Goal: Task Accomplishment & Management: Complete application form

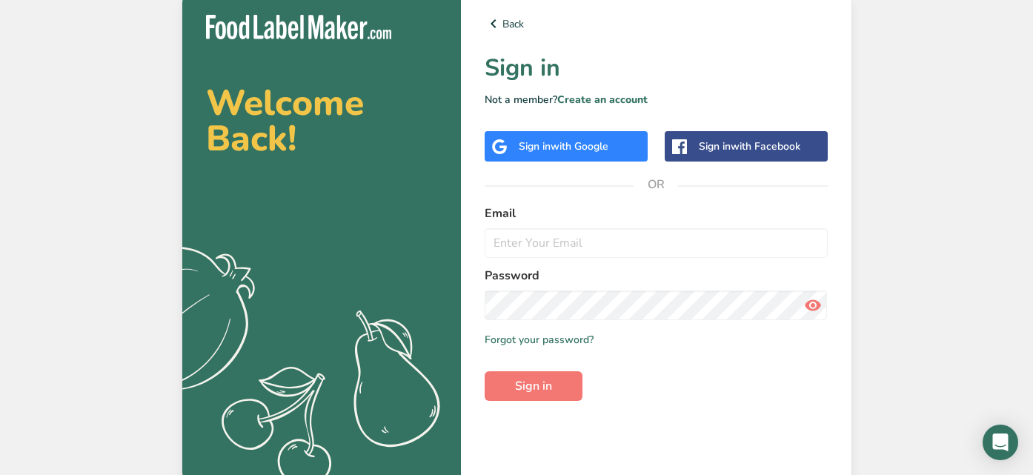
click at [527, 141] on div "Sign in with Google" at bounding box center [564, 147] width 90 height 16
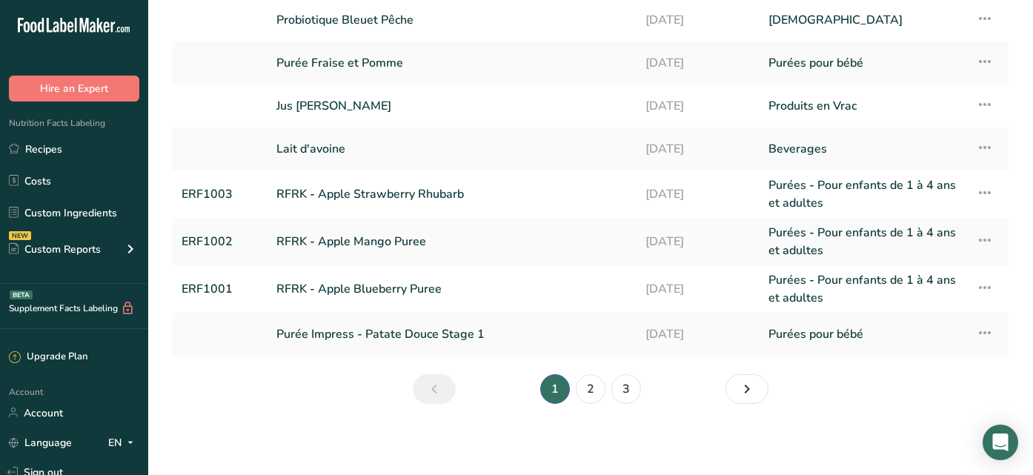
scroll to position [230, 0]
click at [592, 384] on link "2" at bounding box center [591, 389] width 30 height 30
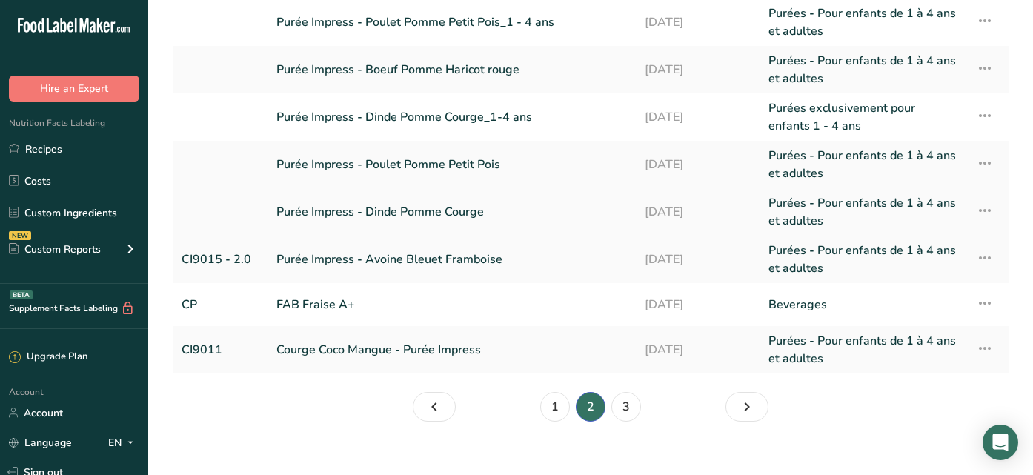
scroll to position [219, 0]
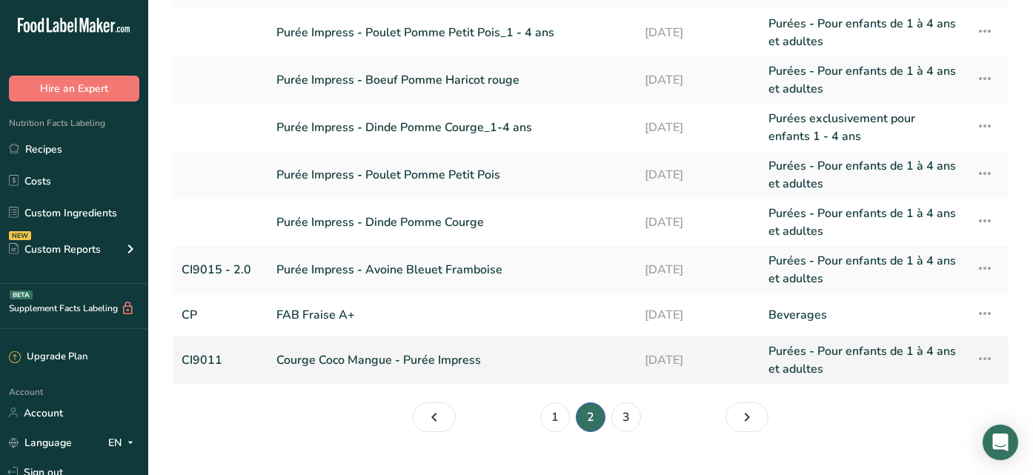
click at [340, 383] on td "Courge Coco Mangue - Purée Impress" at bounding box center [451, 359] width 368 height 47
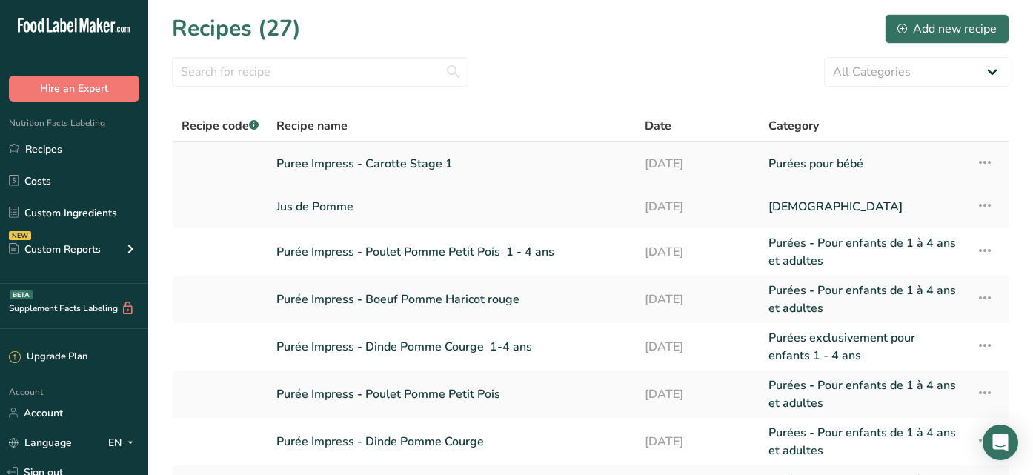
scroll to position [0, 0]
click at [290, 167] on link "Puree Impress - Carotte Stage 1" at bounding box center [451, 163] width 350 height 31
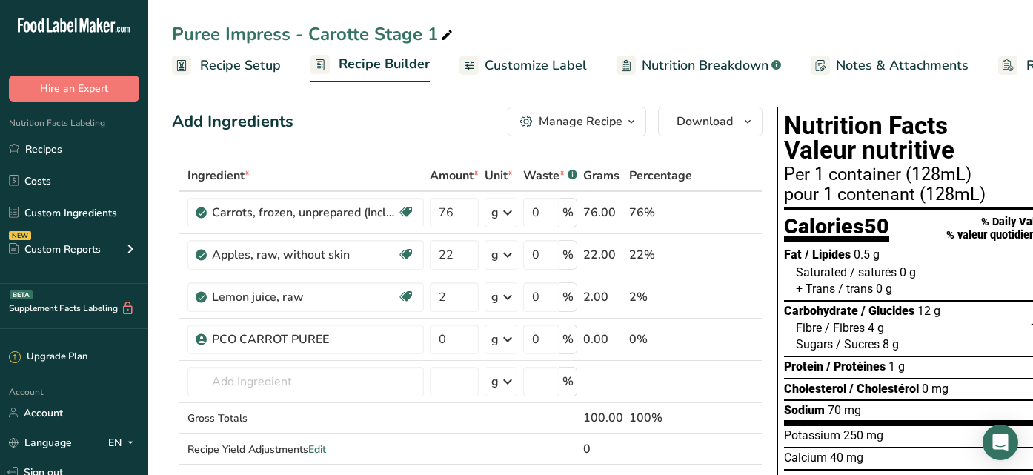
click at [703, 68] on span "Nutrition Breakdown" at bounding box center [705, 66] width 127 height 20
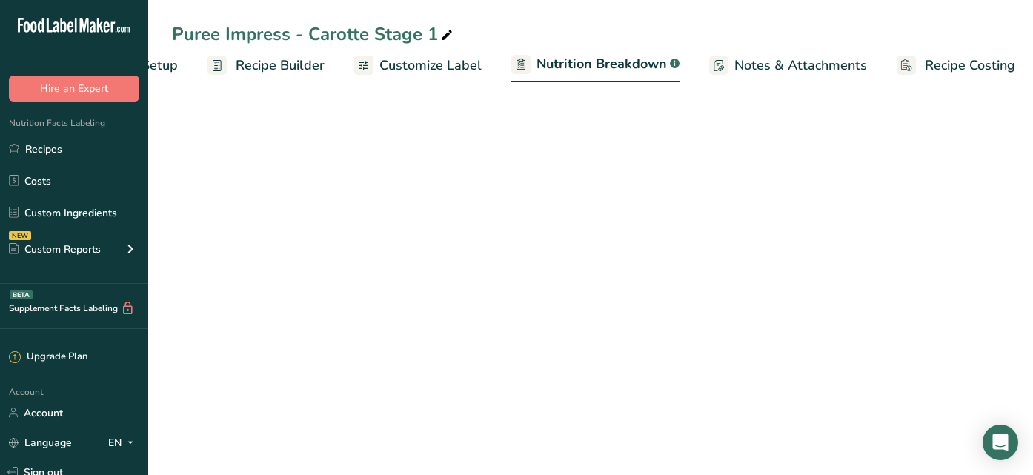
select select "Calories"
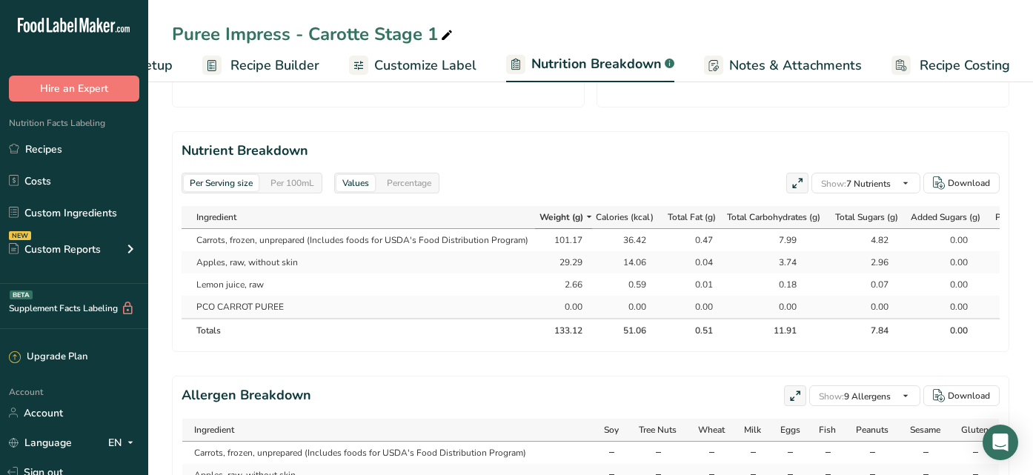
scroll to position [658, 0]
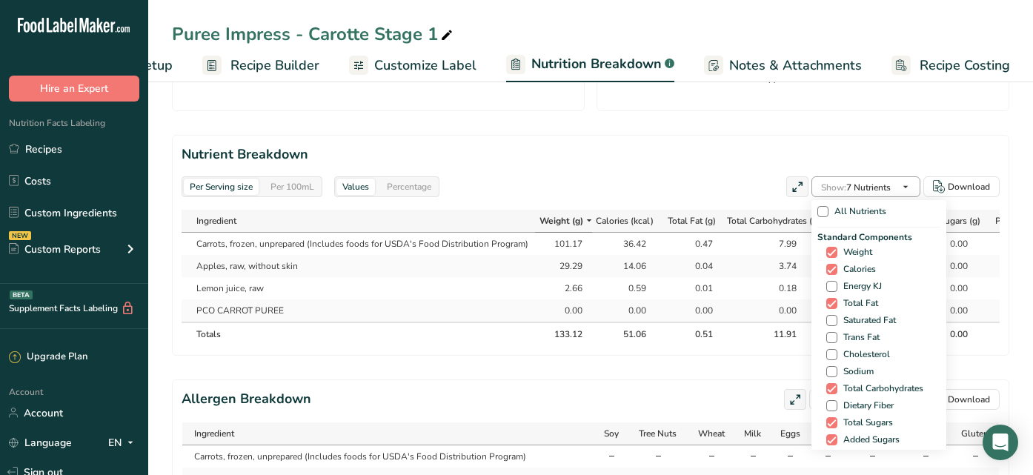
click at [877, 181] on span "Show: 7 Nutrients" at bounding box center [856, 187] width 70 height 12
click at [819, 206] on span at bounding box center [822, 211] width 11 height 11
click at [819, 207] on input "All Nutrients" at bounding box center [822, 212] width 10 height 10
checkbox input "true"
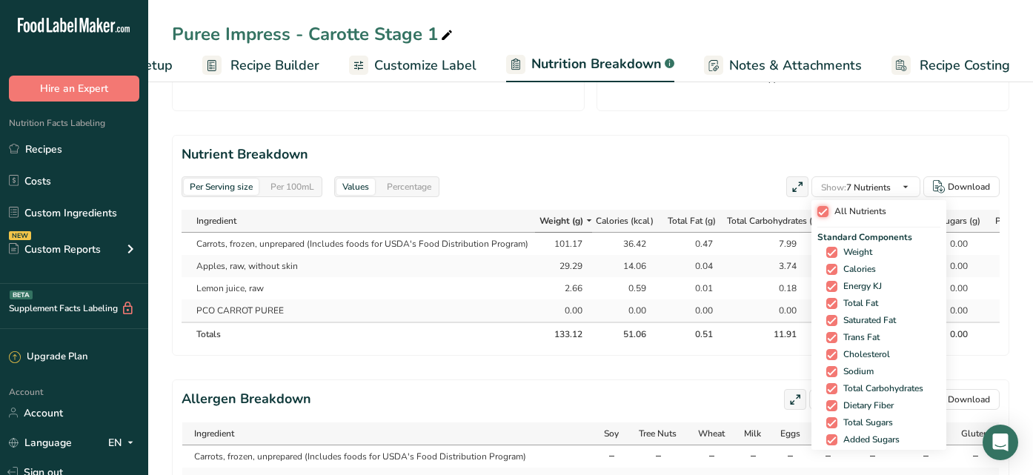
checkbox input "true"
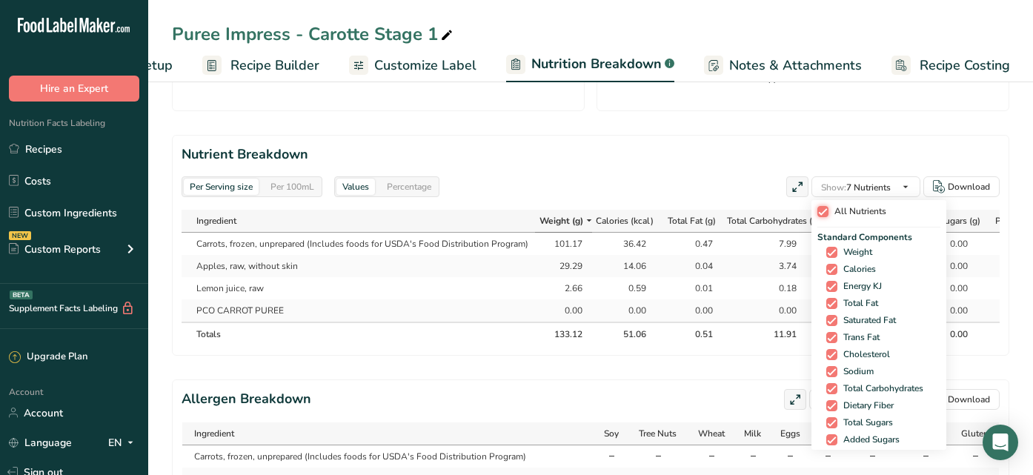
checkbox input "true"
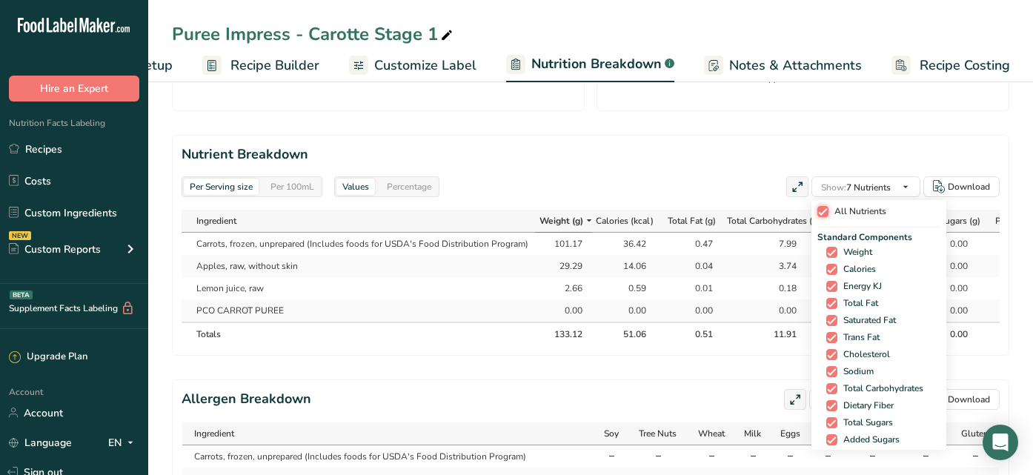
checkbox input "true"
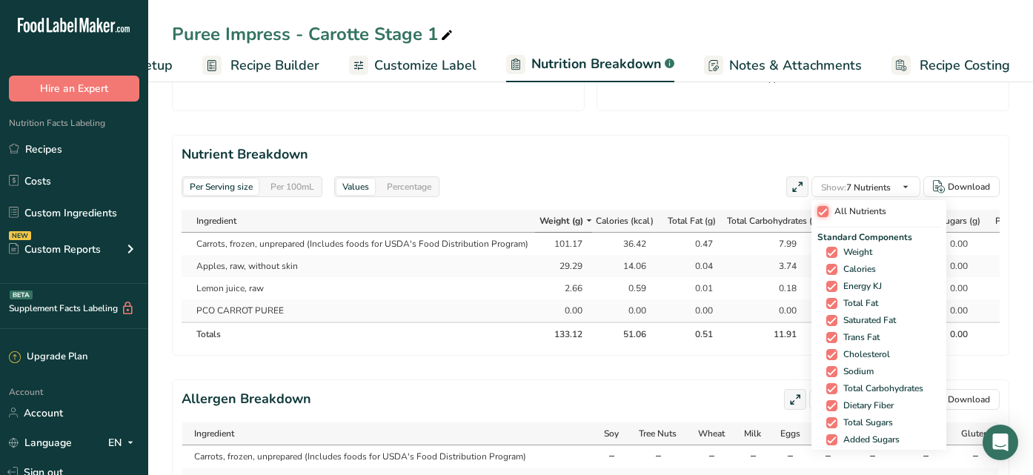
checkbox input "true"
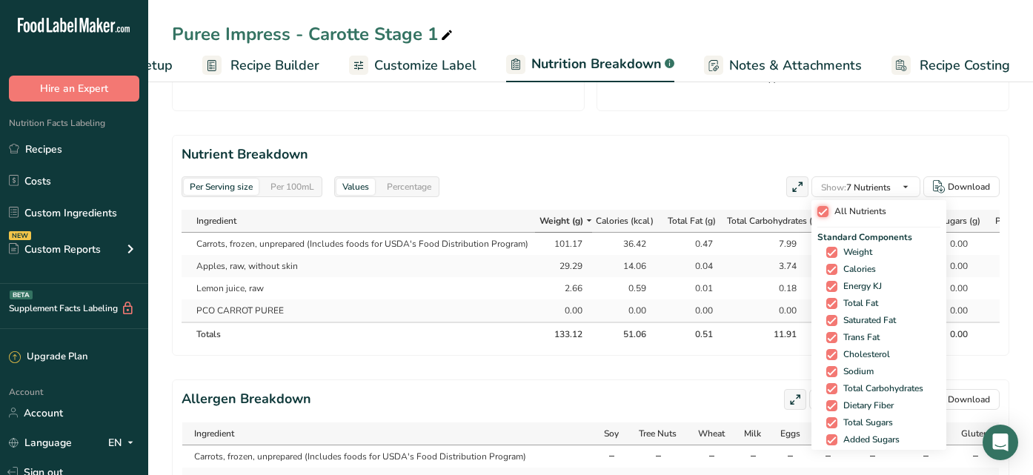
checkbox input "true"
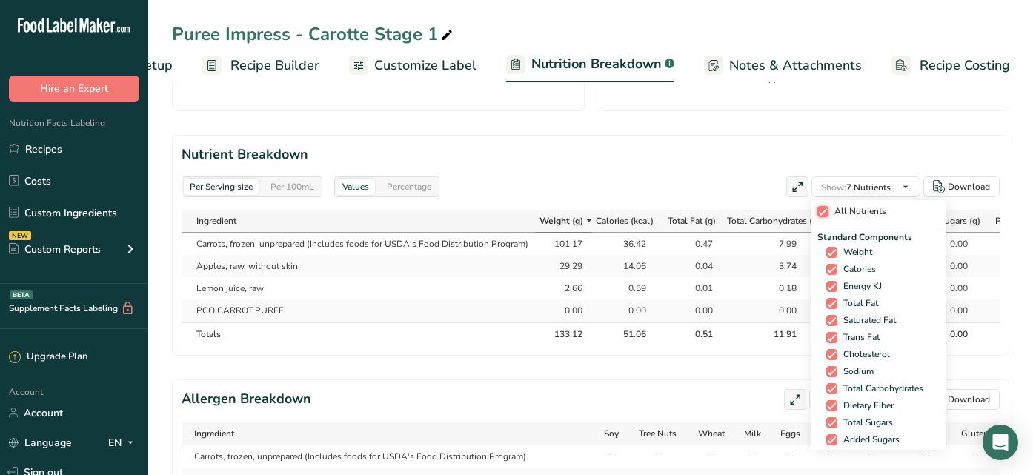
checkbox input "true"
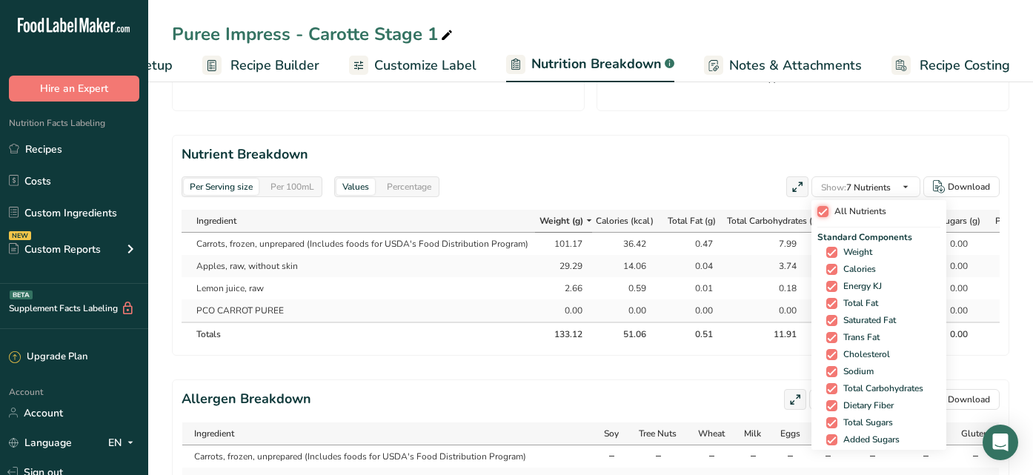
checkbox input "true"
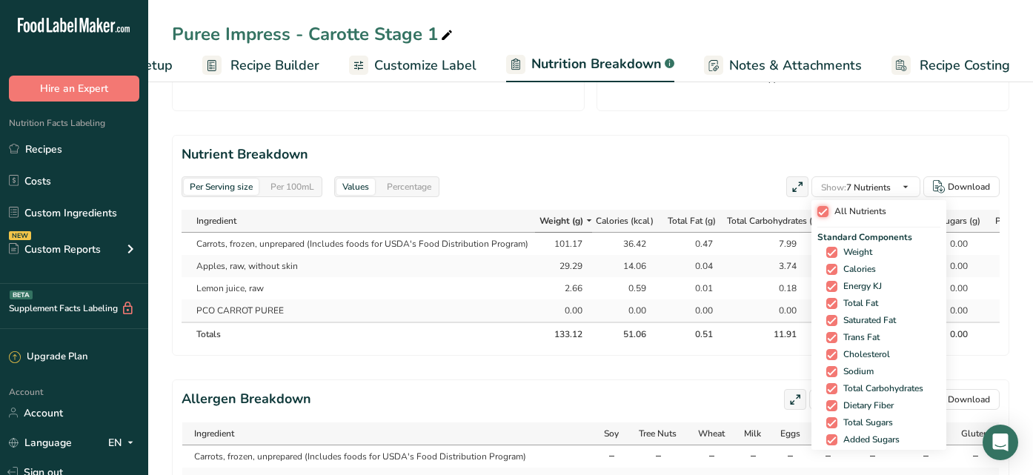
checkbox input "true"
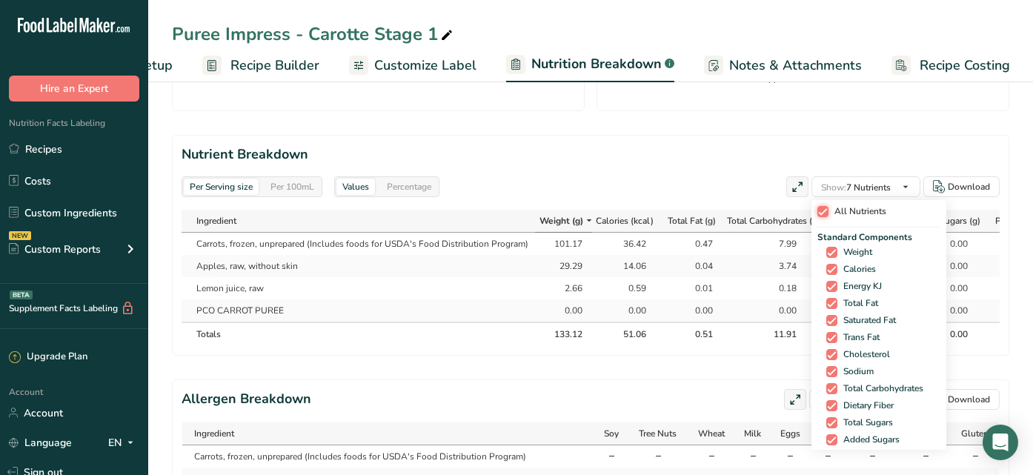
checkbox input "true"
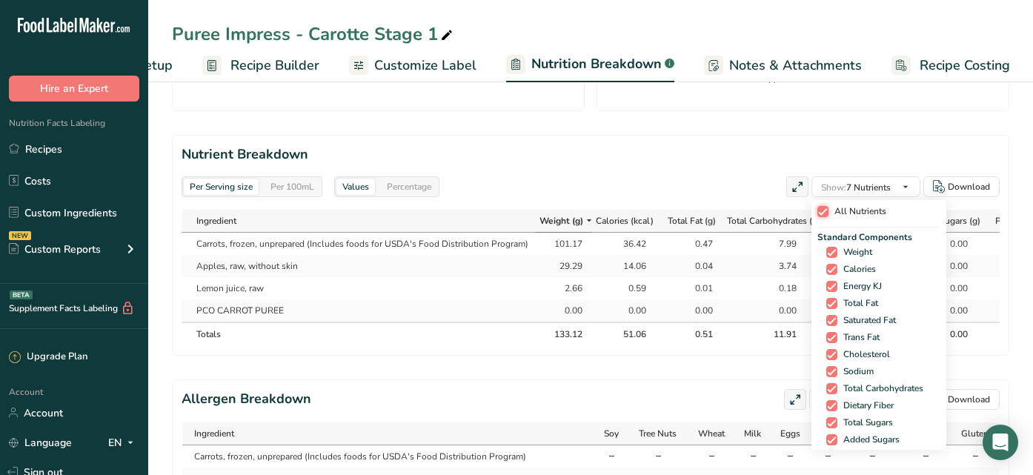
checkbox input "true"
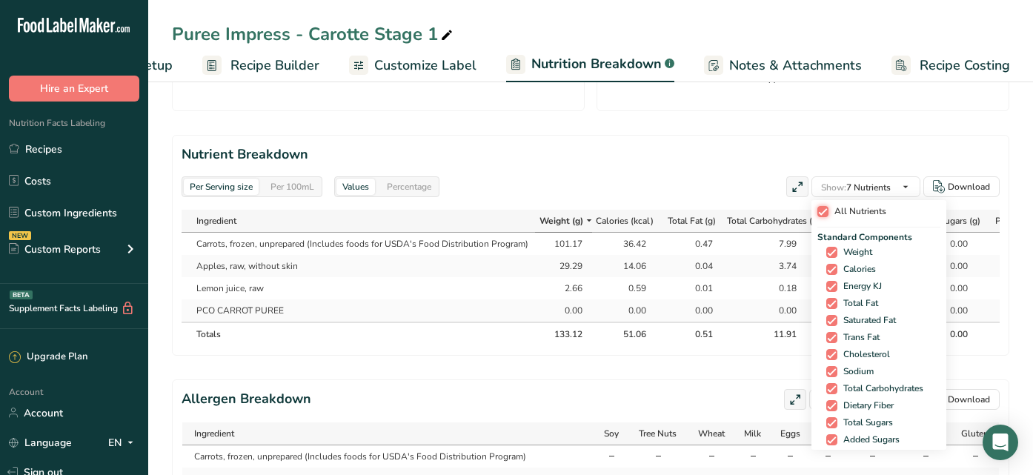
checkbox input "true"
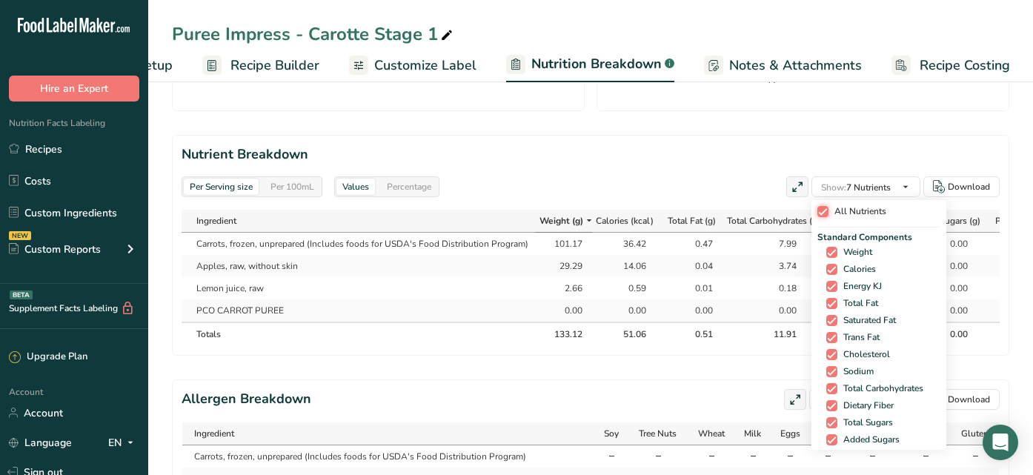
checkbox input "true"
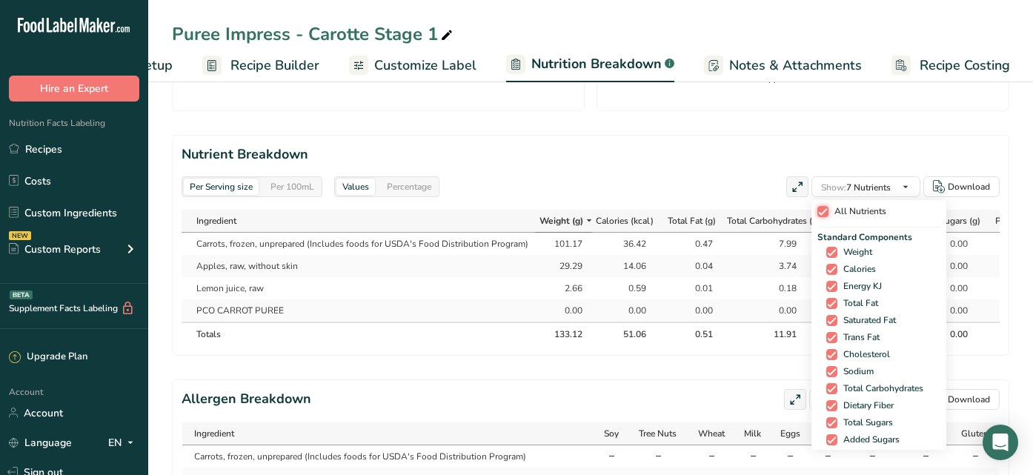
checkbox input "true"
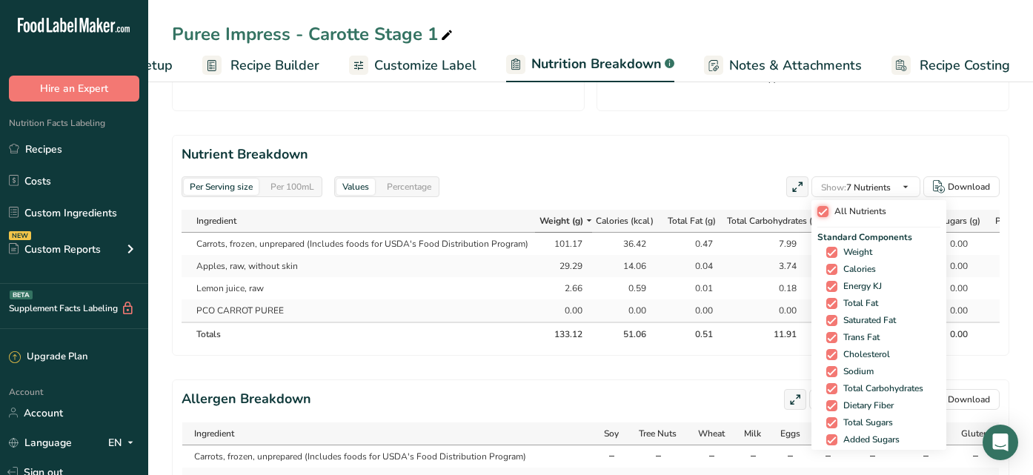
checkbox input "true"
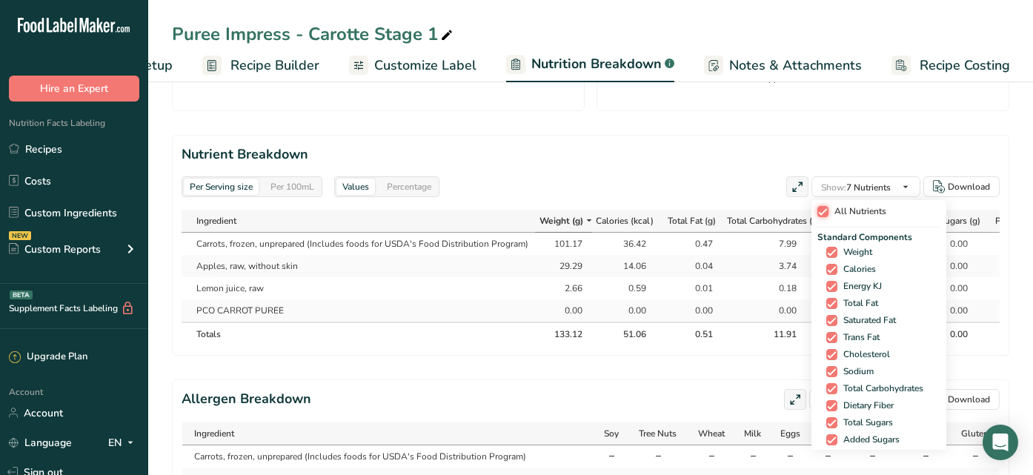
checkbox input "true"
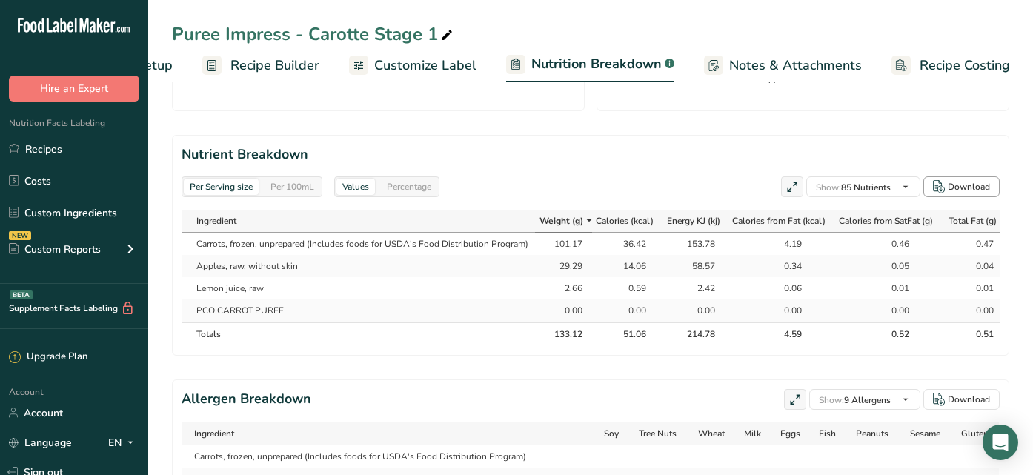
click at [951, 180] on div "Download" at bounding box center [968, 186] width 42 height 13
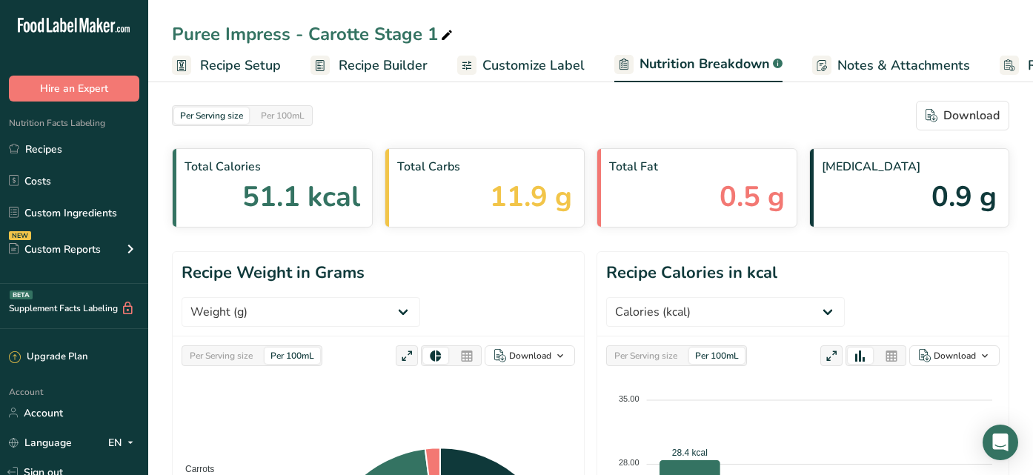
scroll to position [1, 0]
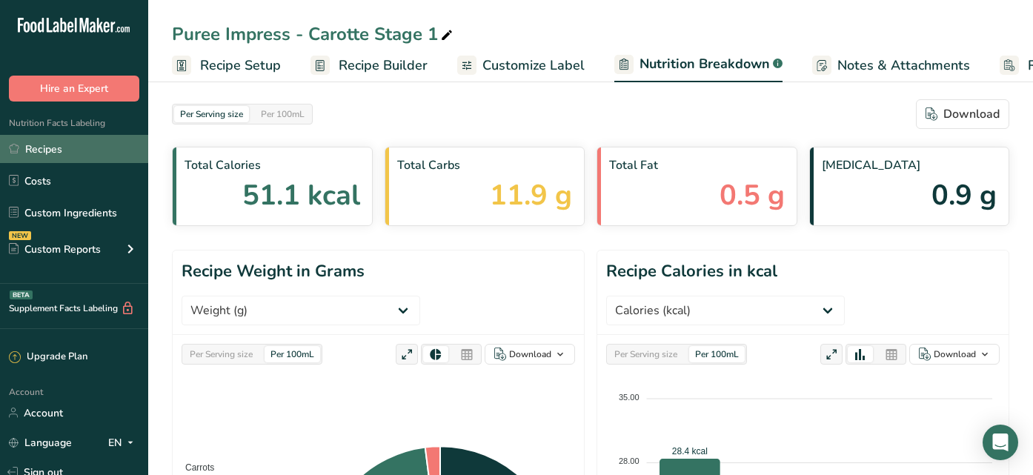
click at [56, 138] on link "Recipes" at bounding box center [74, 149] width 148 height 28
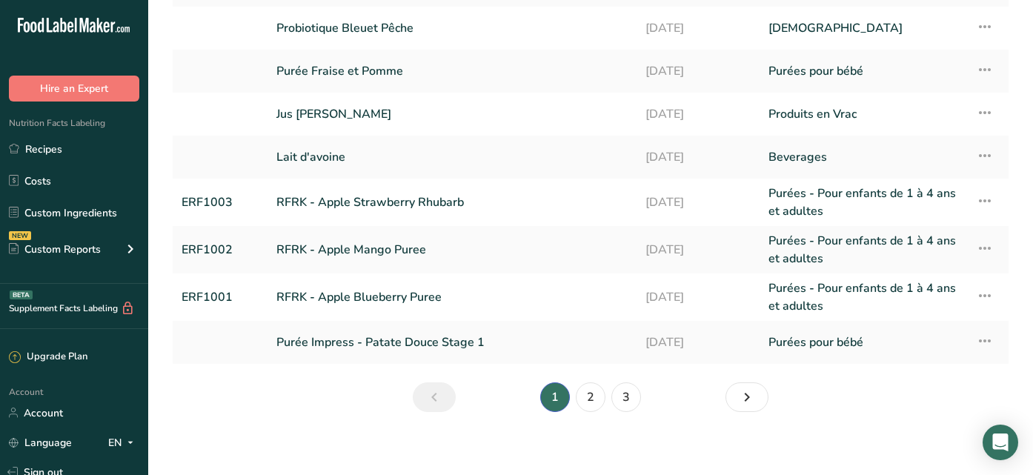
scroll to position [220, 0]
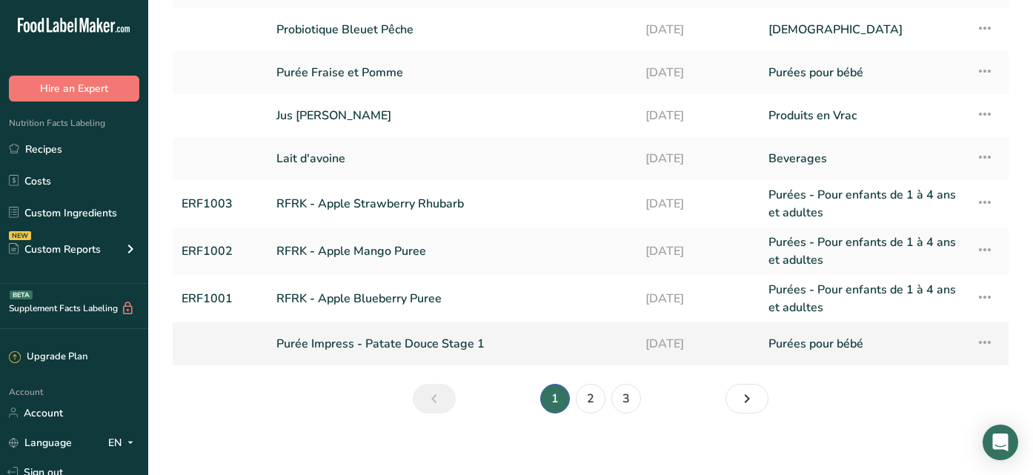
click at [487, 348] on link "Purée Impress - Patate Douce Stage 1" at bounding box center [451, 343] width 351 height 31
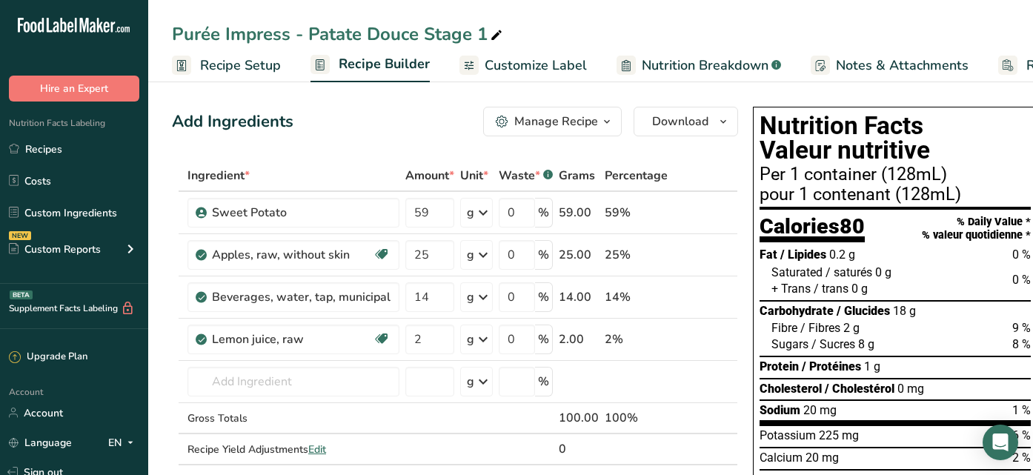
click at [669, 63] on span "Nutrition Breakdown" at bounding box center [705, 66] width 127 height 20
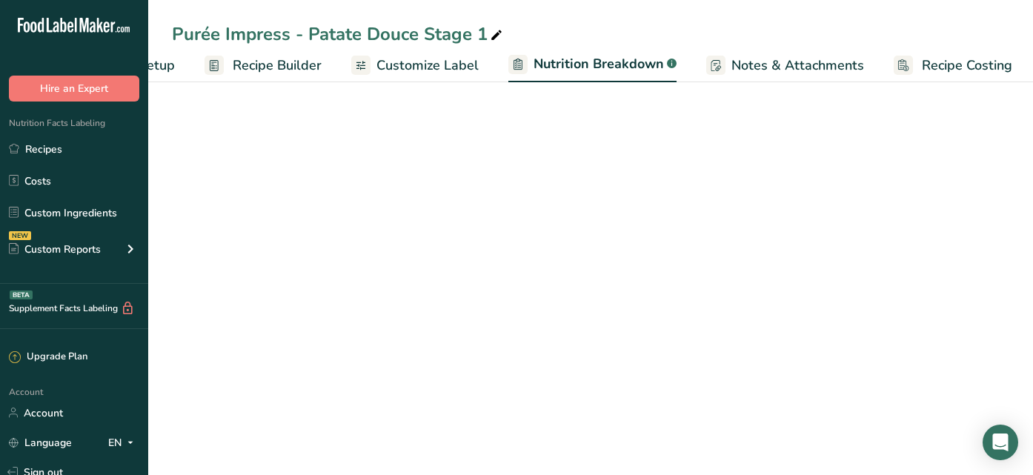
select select "Calories"
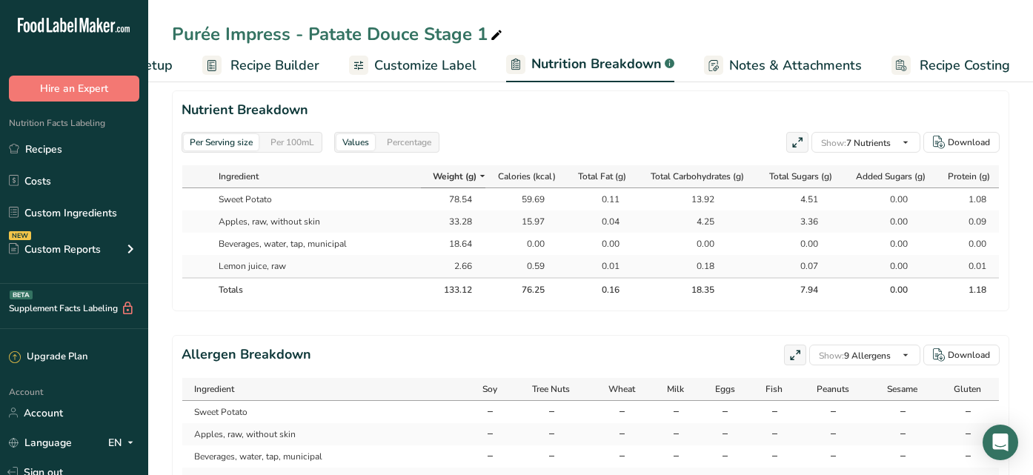
scroll to position [622, 0]
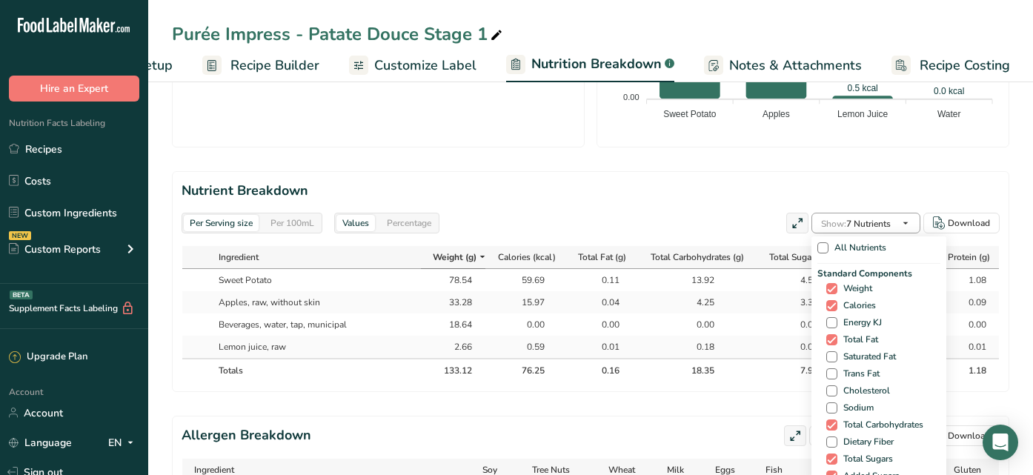
click at [864, 218] on span "Show: 7 Nutrients" at bounding box center [856, 224] width 70 height 12
click at [817, 242] on span at bounding box center [822, 247] width 11 height 11
click at [817, 243] on input "All Nutrients" at bounding box center [822, 248] width 10 height 10
checkbox input "true"
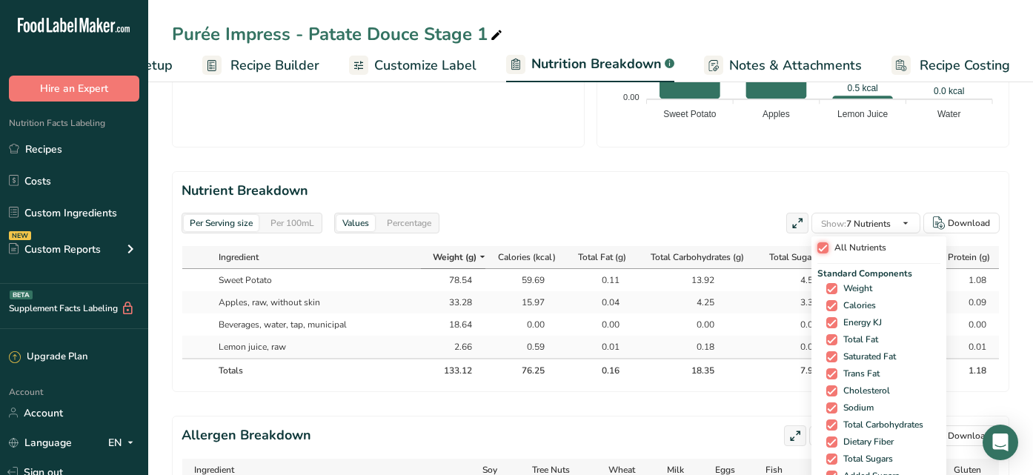
checkbox input "true"
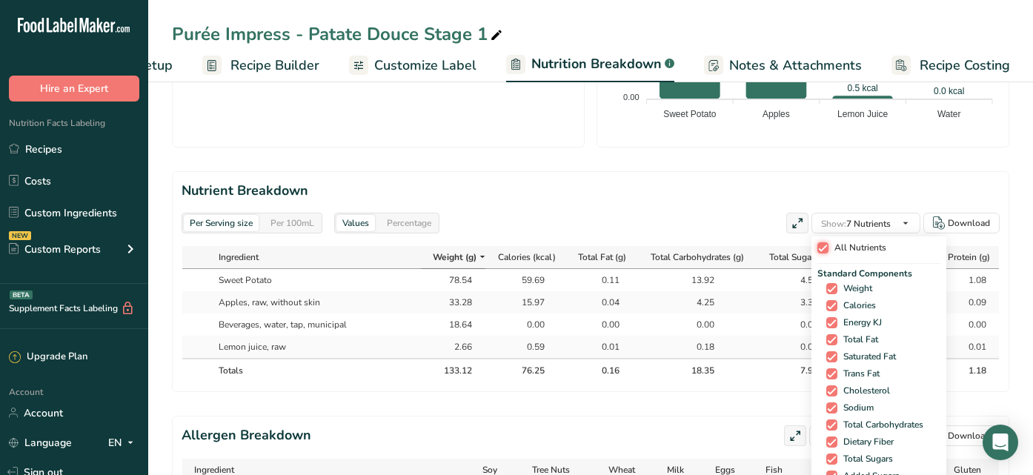
checkbox input "true"
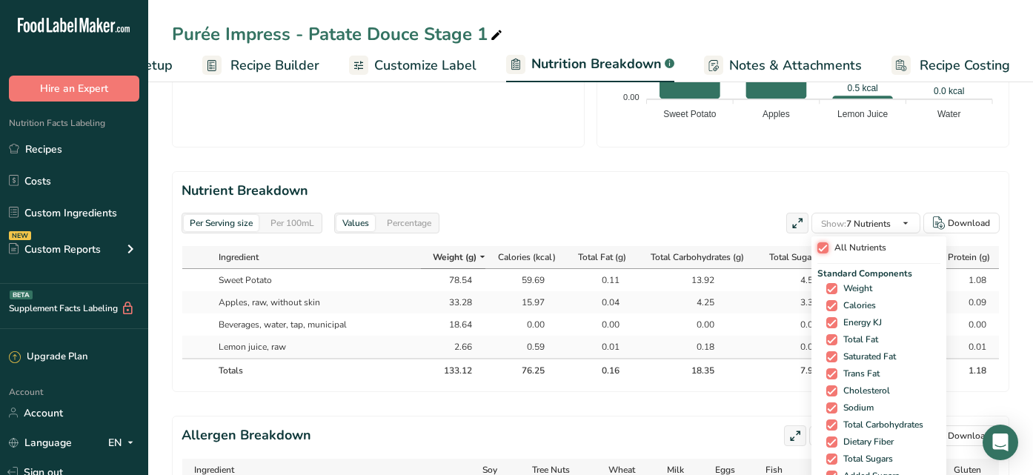
checkbox input "true"
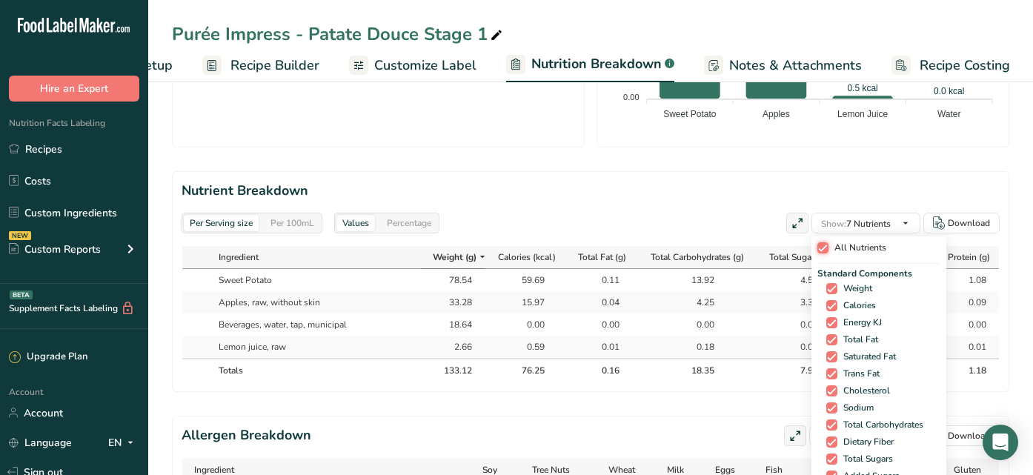
checkbox input "true"
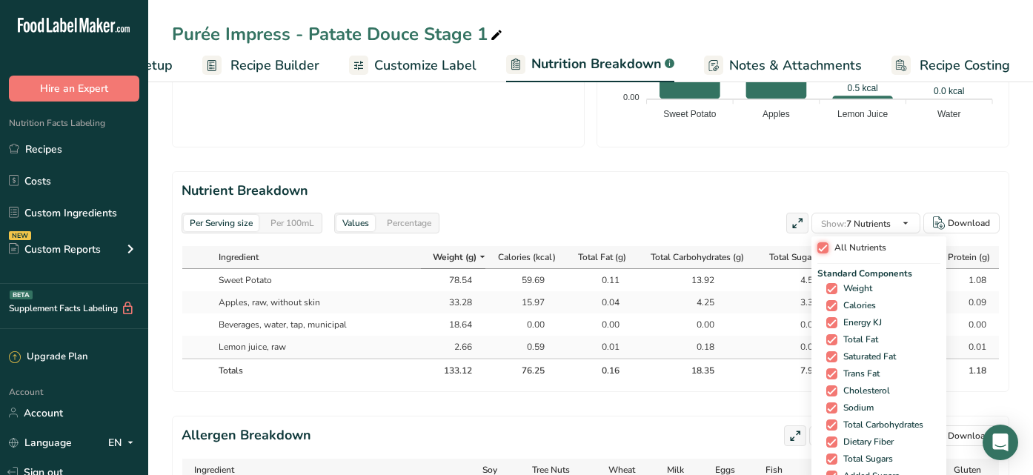
checkbox input "true"
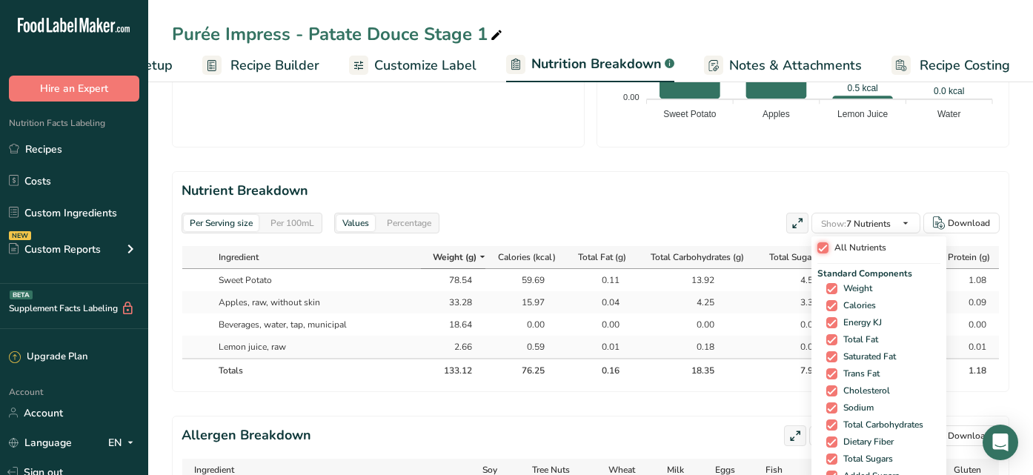
checkbox input "true"
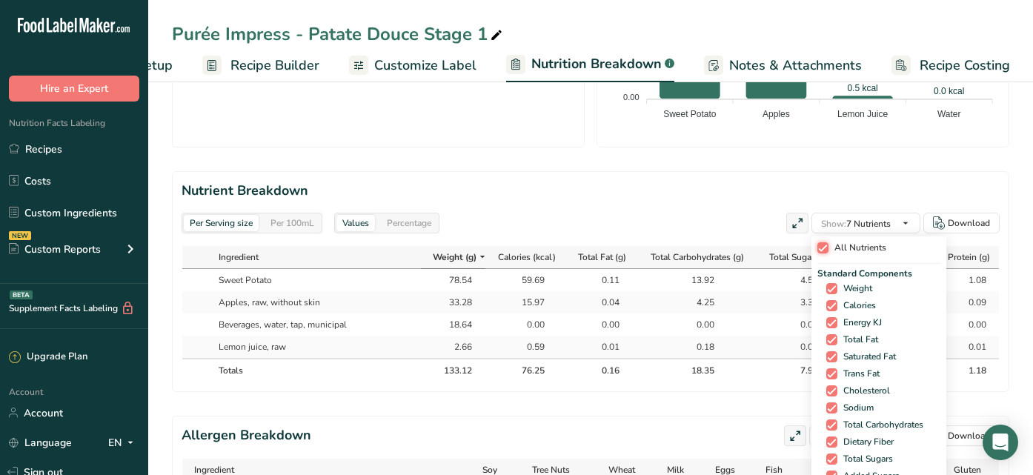
checkbox input "true"
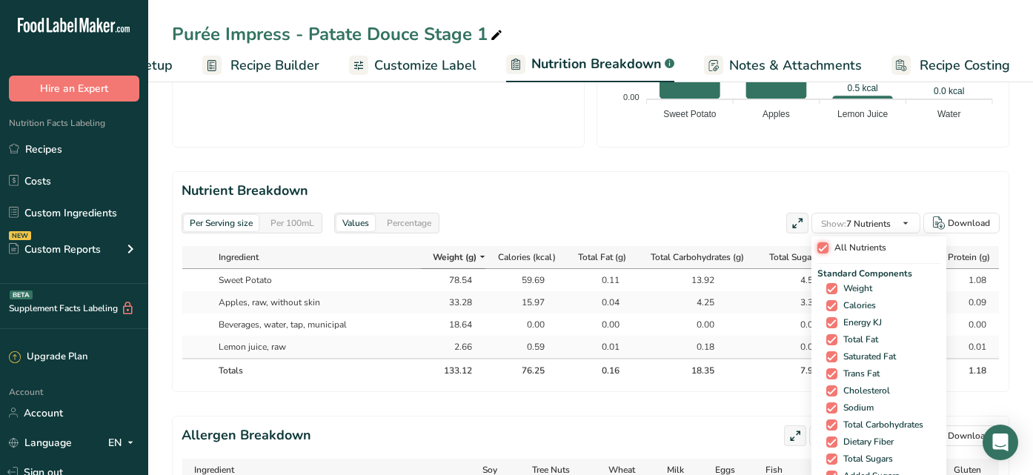
checkbox input "true"
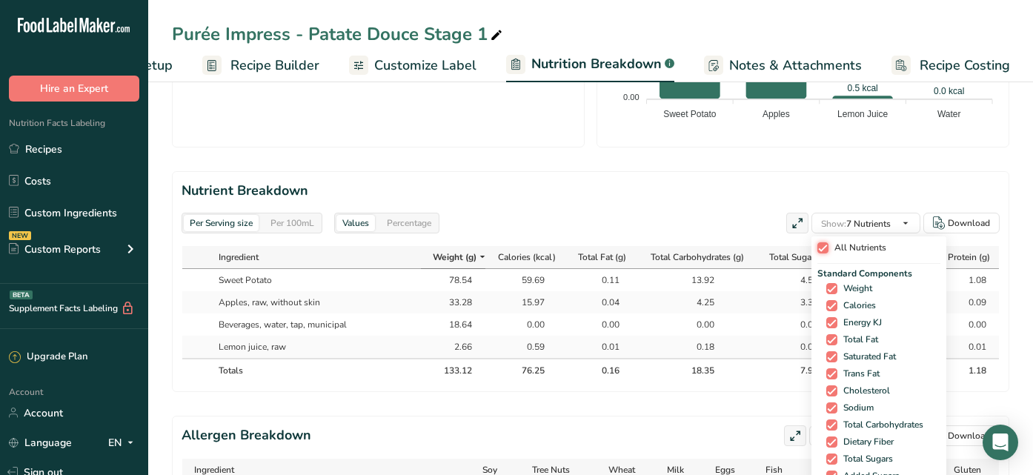
checkbox input "true"
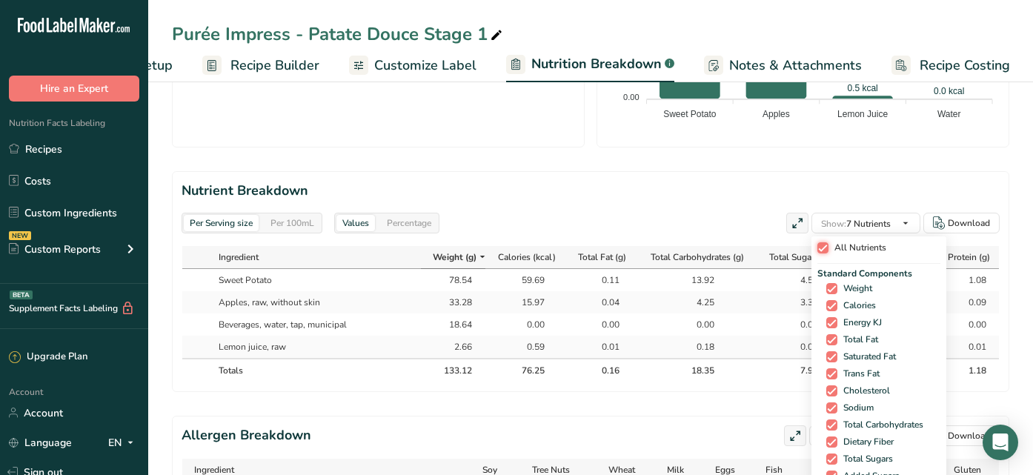
checkbox input "true"
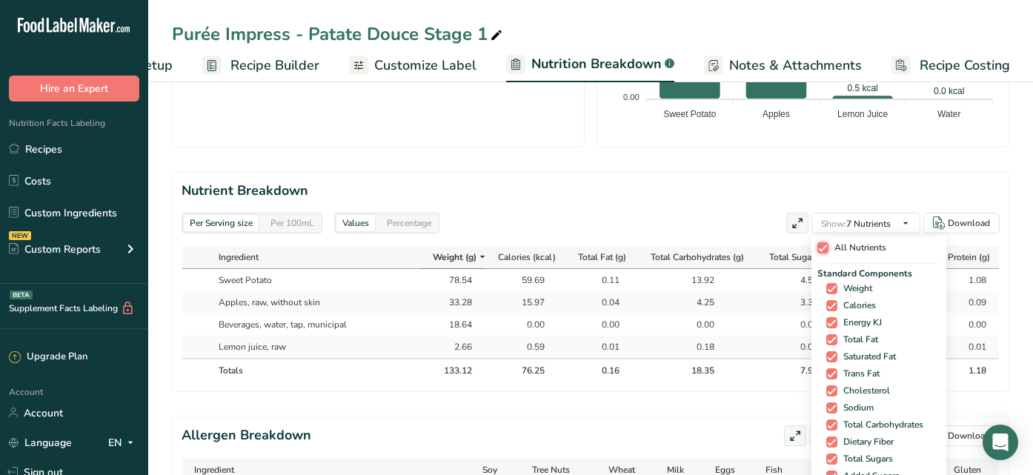
checkbox input "true"
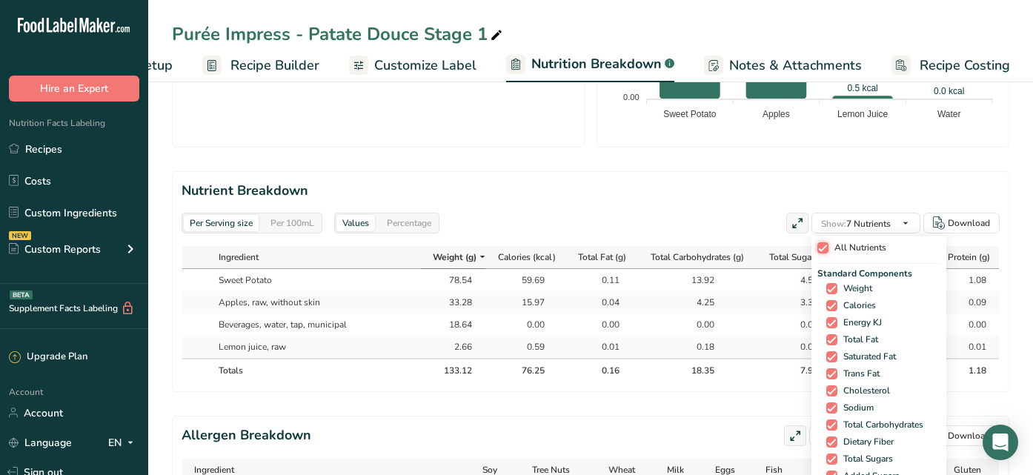
checkbox input "true"
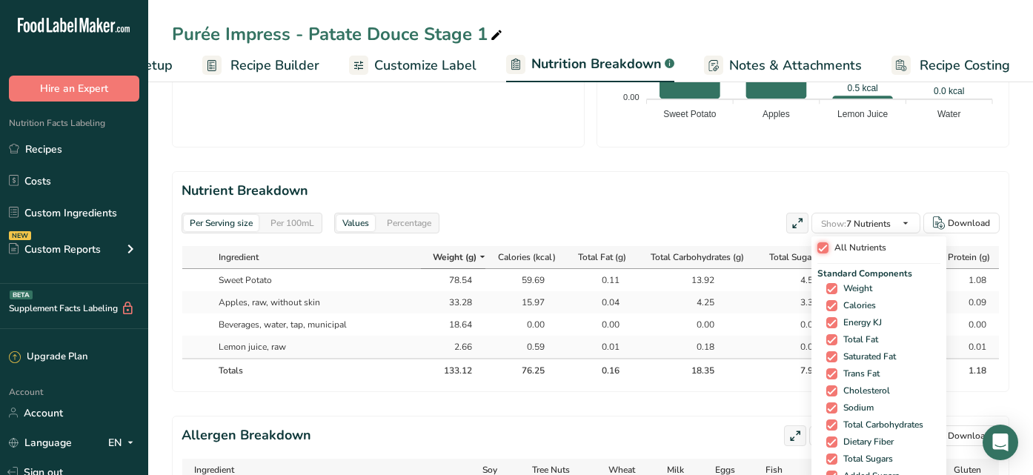
checkbox input "true"
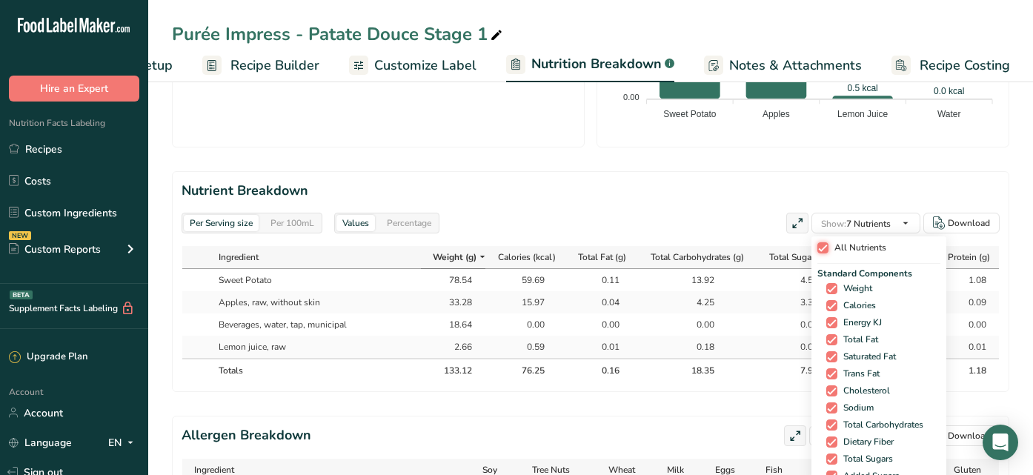
checkbox input "true"
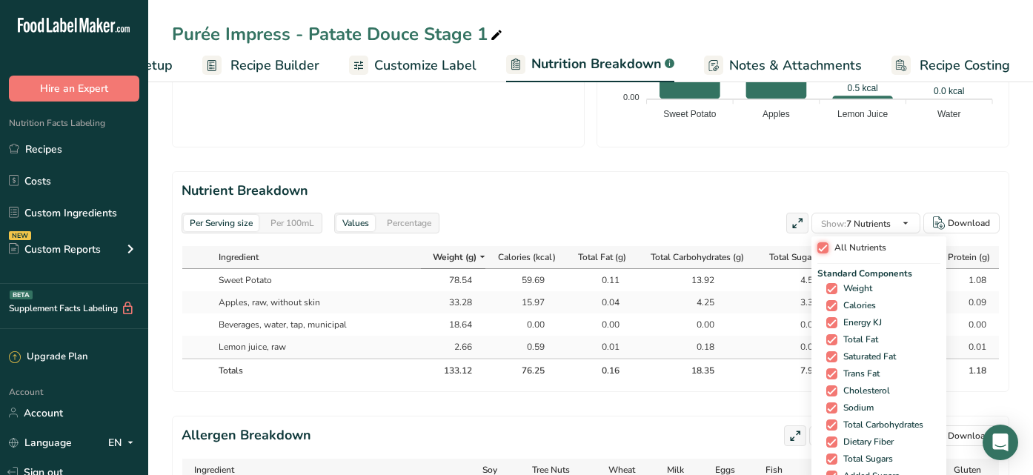
checkbox input "true"
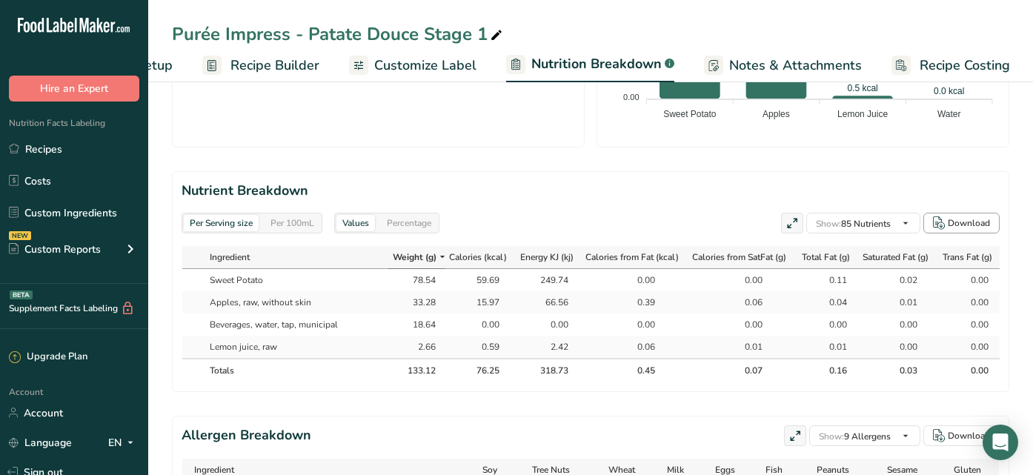
click at [966, 216] on div "Download" at bounding box center [968, 222] width 42 height 13
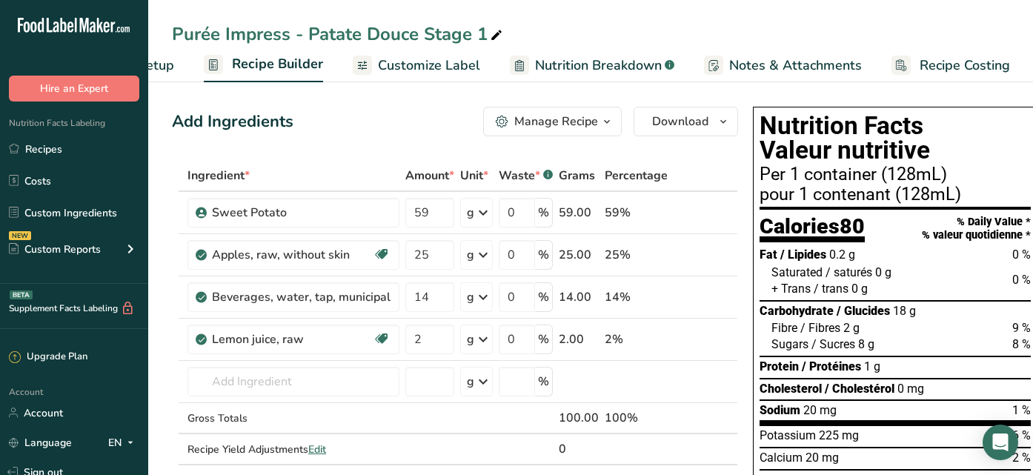
click at [576, 69] on span "Nutrition Breakdown" at bounding box center [598, 66] width 127 height 20
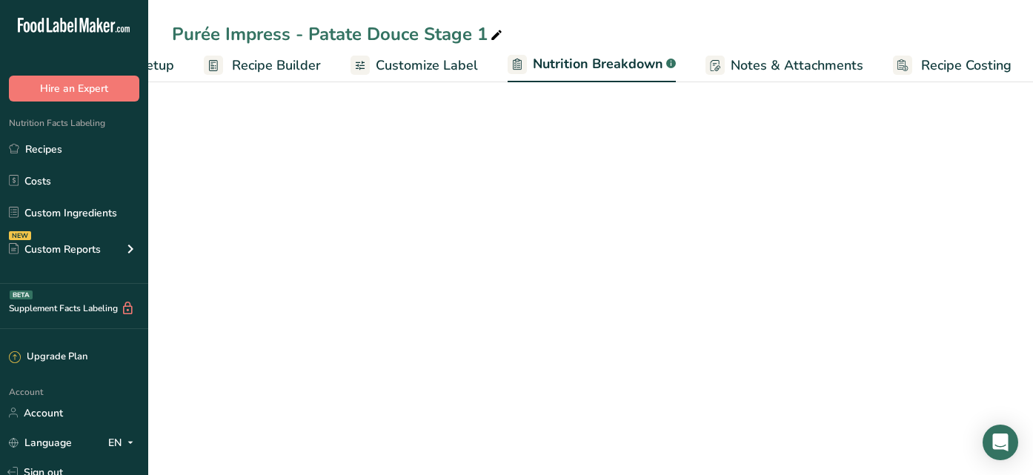
scroll to position [0, 108]
select select "Calories"
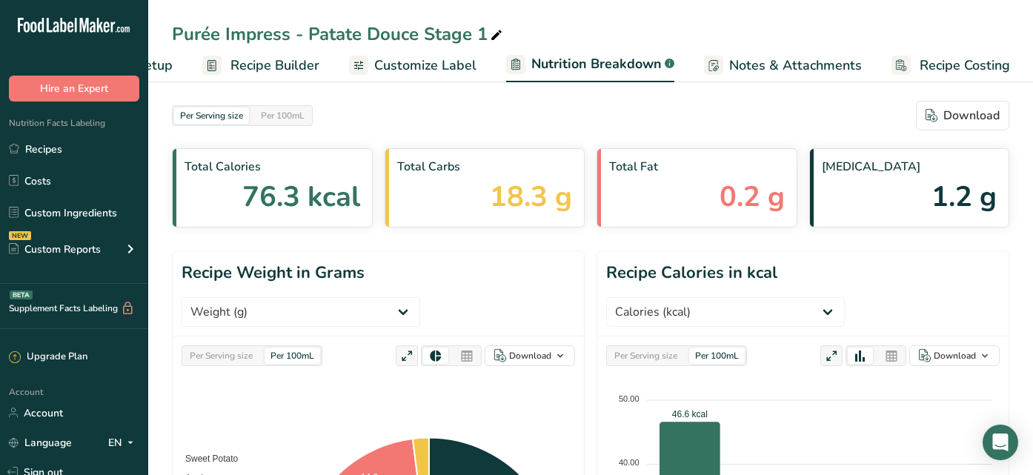
scroll to position [0, 0]
click at [53, 154] on link "Recipes" at bounding box center [74, 149] width 148 height 28
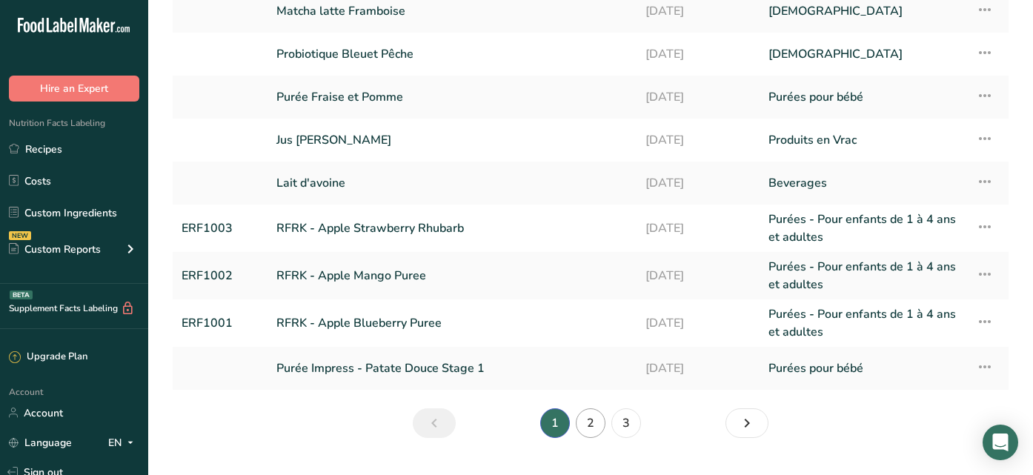
click at [585, 430] on link "2" at bounding box center [591, 423] width 30 height 30
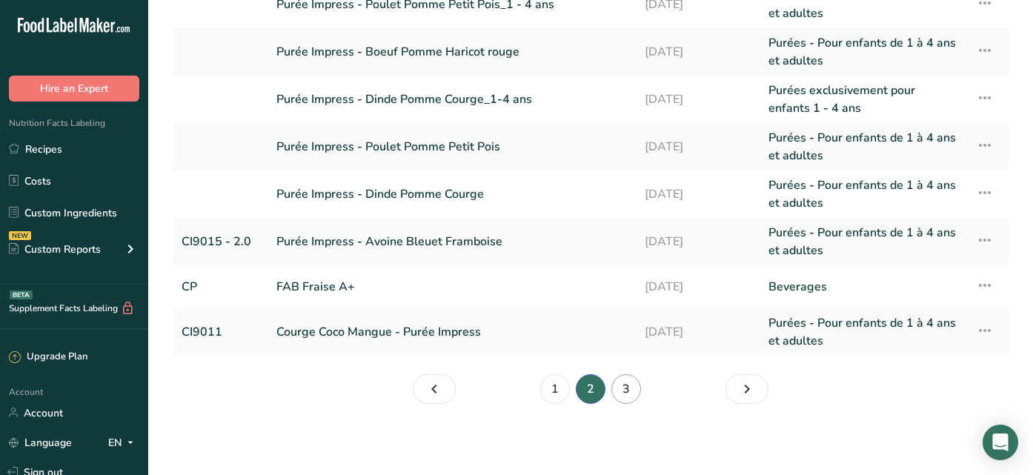
click at [623, 379] on link "3" at bounding box center [626, 389] width 30 height 30
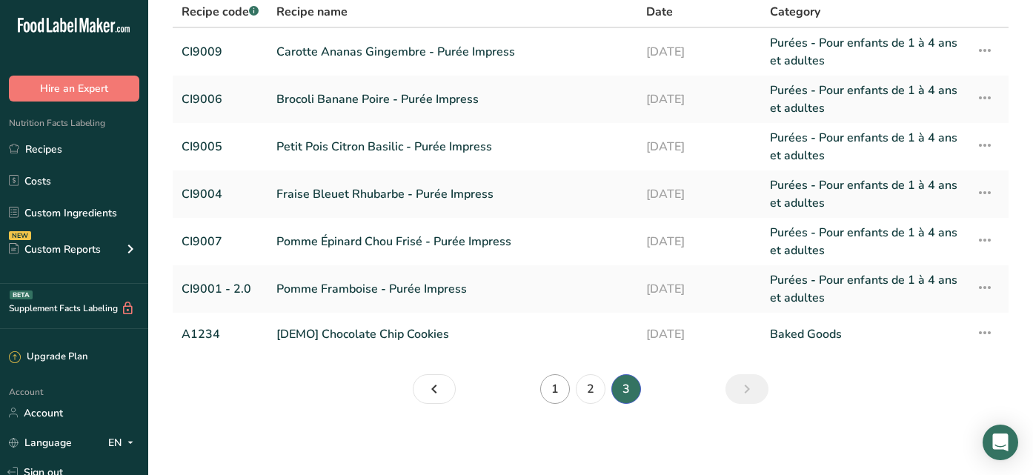
scroll to position [114, 0]
click at [551, 394] on link "1" at bounding box center [555, 389] width 30 height 30
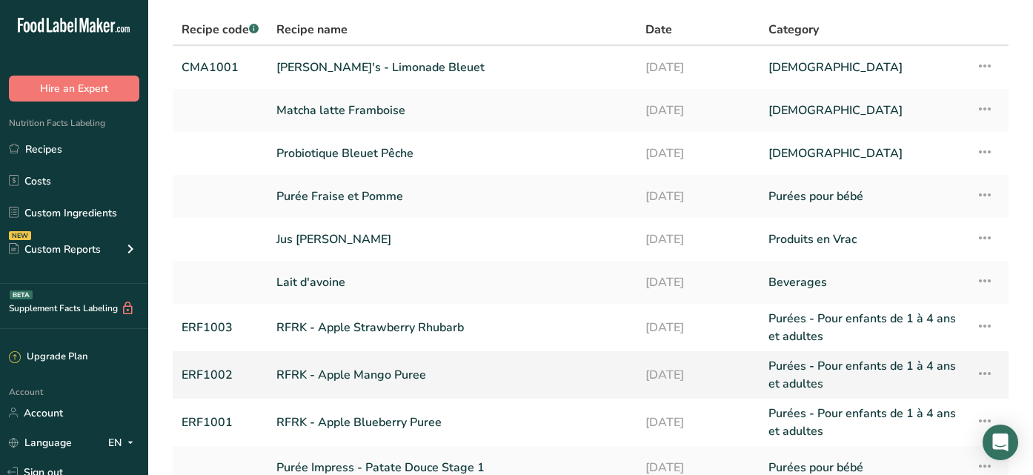
scroll to position [95, 0]
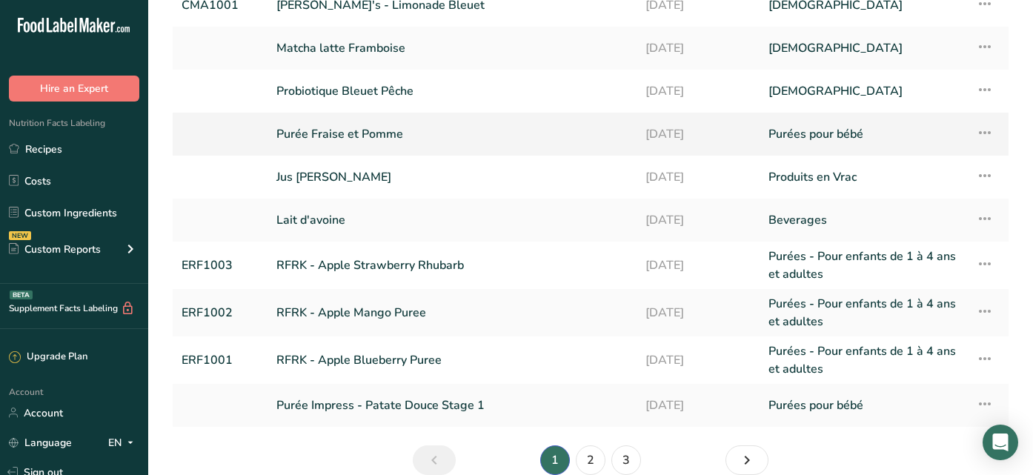
click at [339, 121] on link "Purée Fraise et Pomme" at bounding box center [451, 134] width 351 height 31
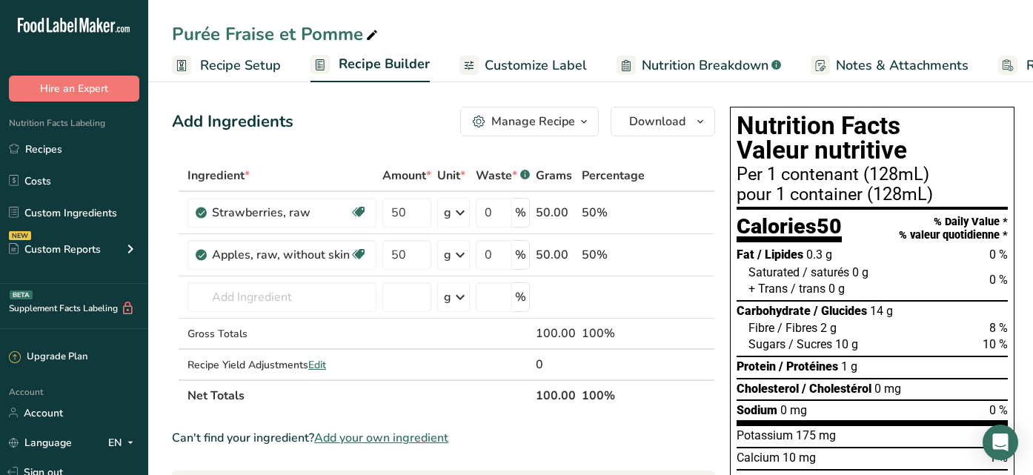
click at [210, 71] on span "Recipe Setup" at bounding box center [240, 66] width 81 height 20
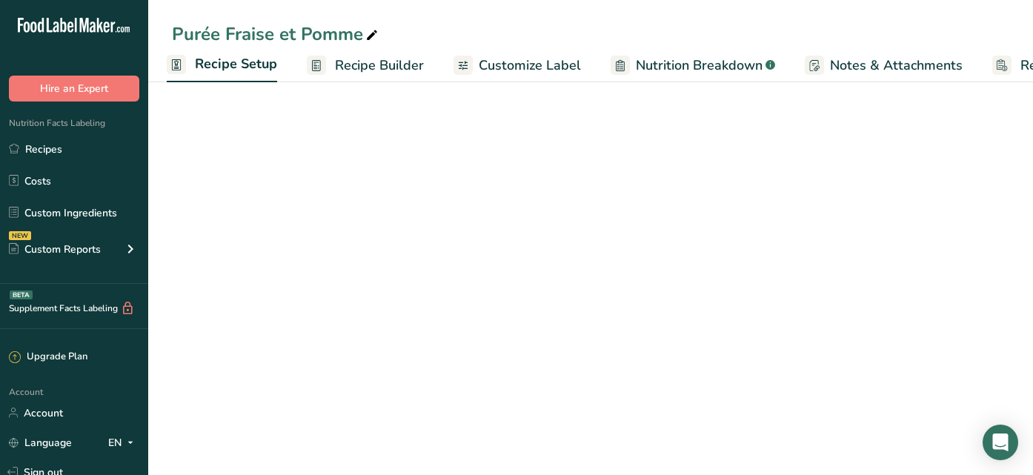
select select "17"
select select "22"
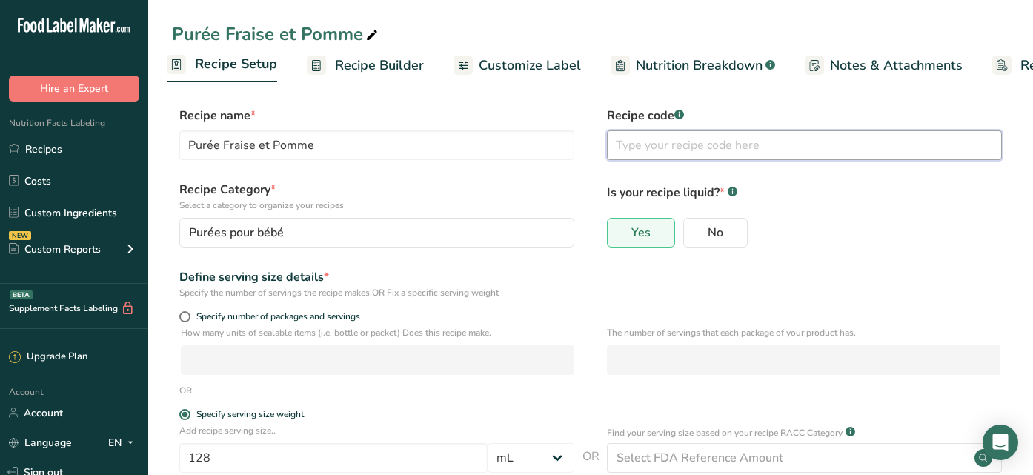
click at [676, 131] on input "text" at bounding box center [804, 145] width 395 height 30
click at [619, 143] on input "XI9029" at bounding box center [804, 145] width 395 height 30
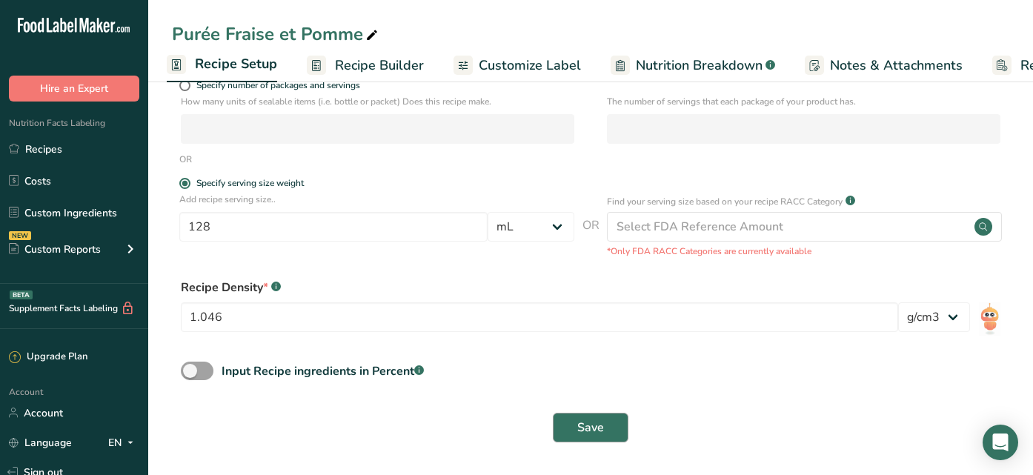
scroll to position [230, 0]
type input "CI9029"
click at [585, 421] on span "Save" at bounding box center [590, 428] width 27 height 18
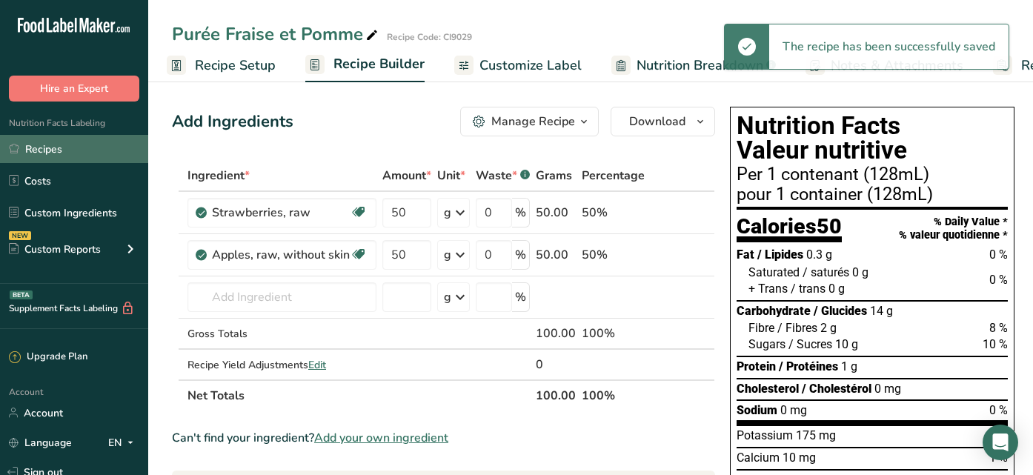
click at [47, 150] on link "Recipes" at bounding box center [74, 149] width 148 height 28
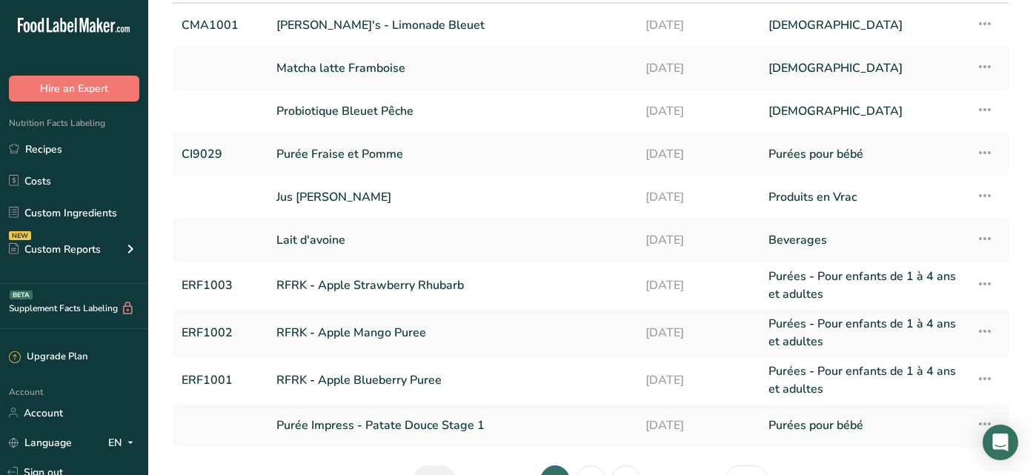
scroll to position [177, 0]
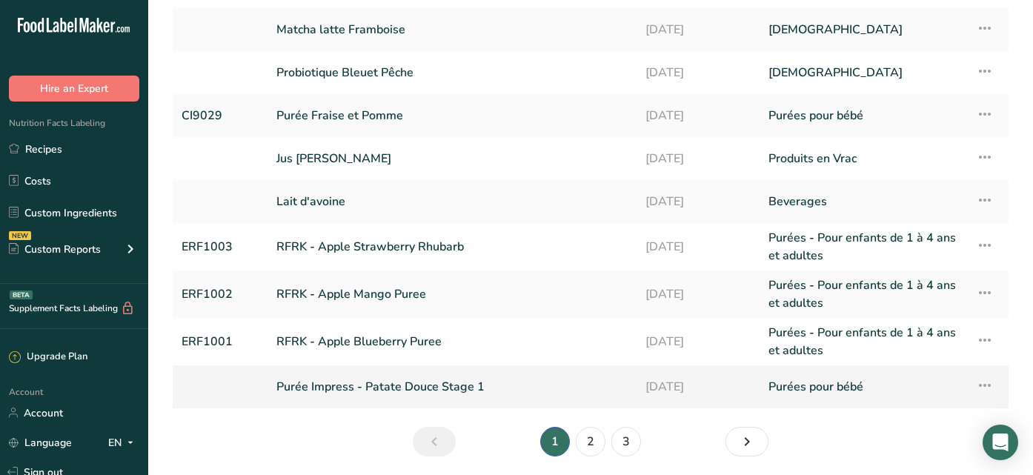
click at [235, 388] on link at bounding box center [219, 386] width 77 height 31
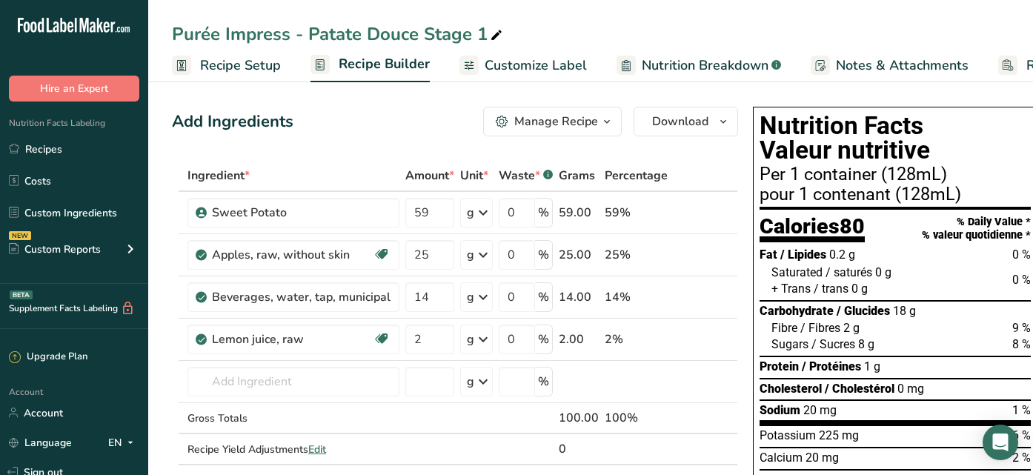
click at [227, 58] on span "Recipe Setup" at bounding box center [240, 66] width 81 height 20
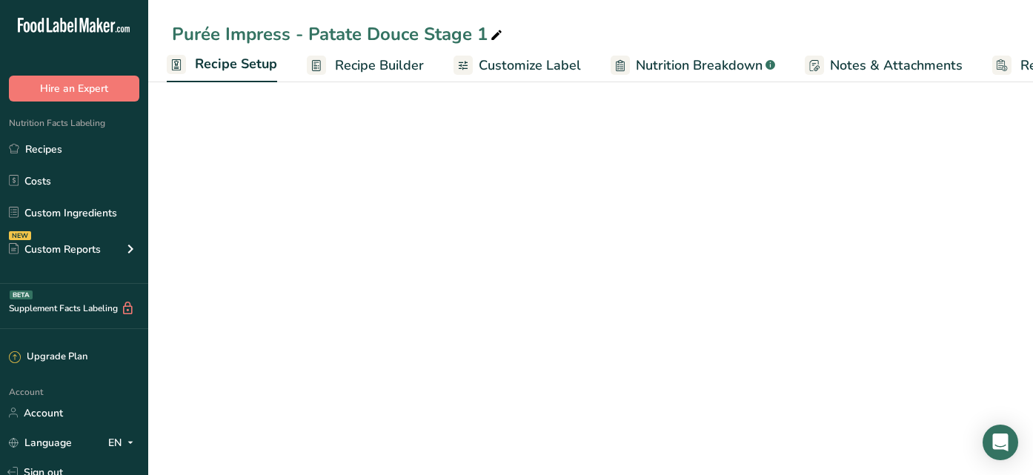
select select "17"
select select "22"
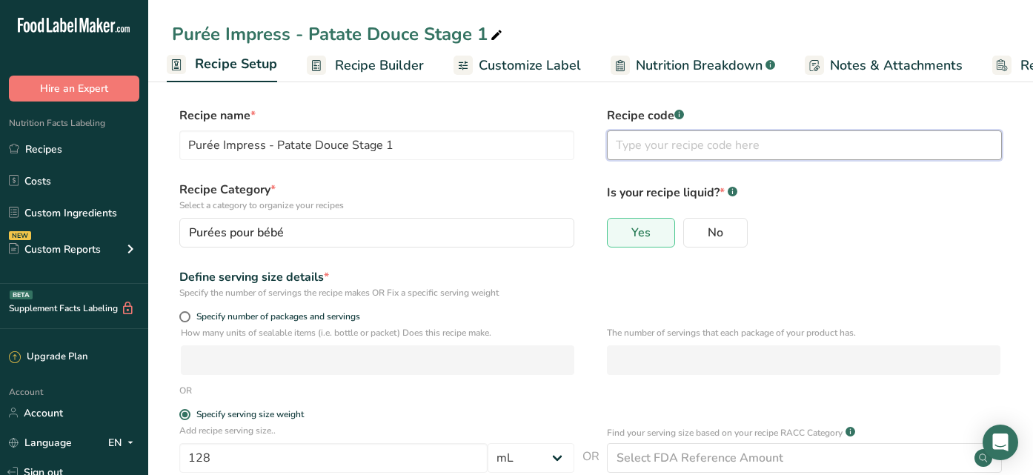
click at [625, 150] on input "text" at bounding box center [804, 145] width 395 height 30
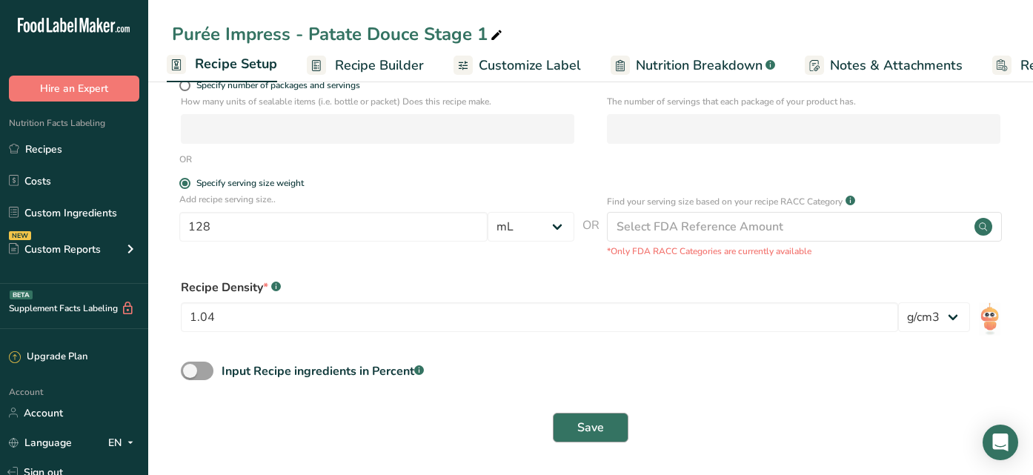
scroll to position [230, 0]
type input "CI9024"
click at [578, 415] on button "Save" at bounding box center [591, 428] width 76 height 30
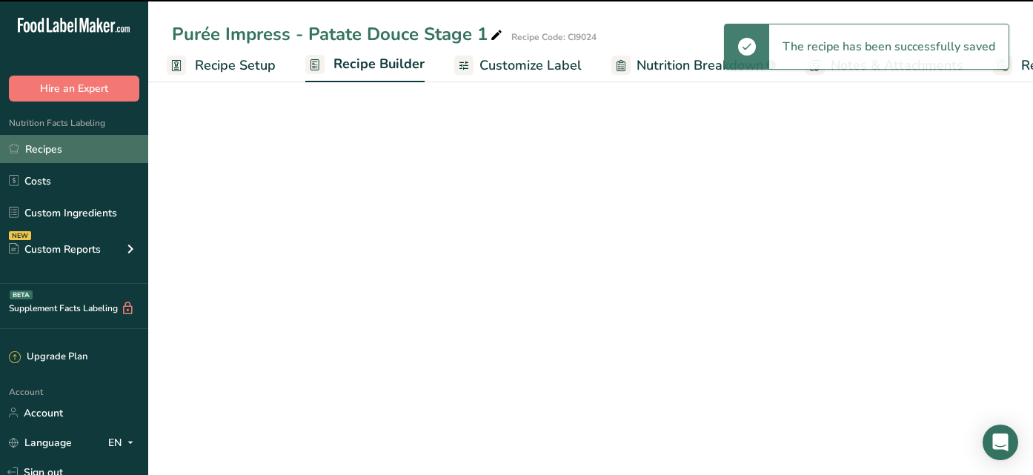
scroll to position [144, 0]
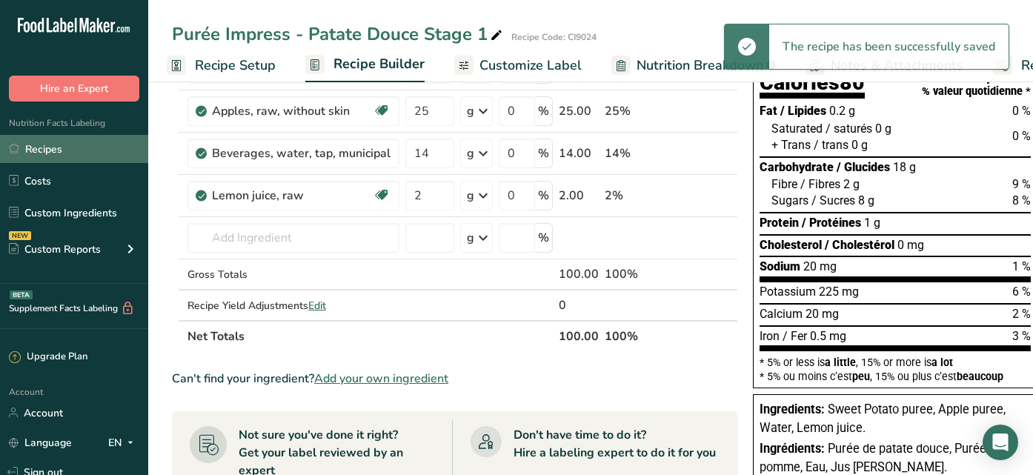
click at [49, 139] on link "Recipes" at bounding box center [74, 149] width 148 height 28
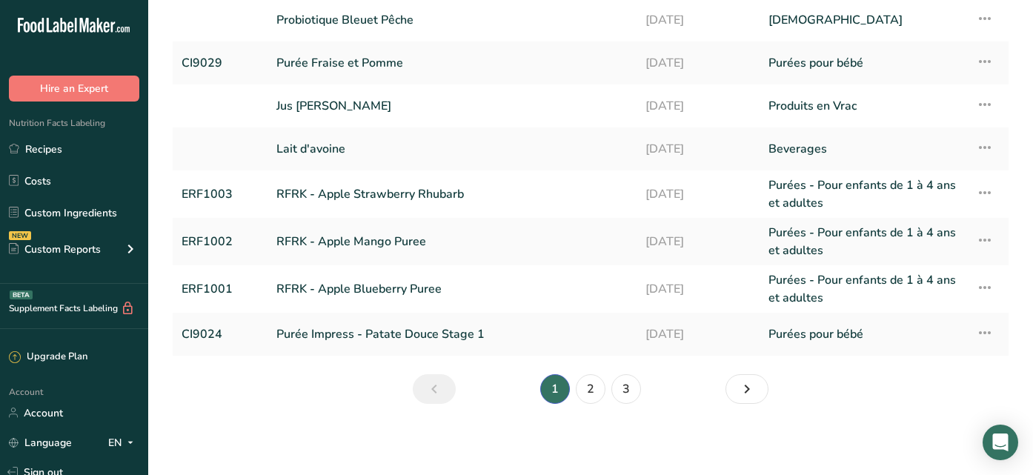
scroll to position [230, 0]
click at [594, 380] on link "2" at bounding box center [591, 389] width 30 height 30
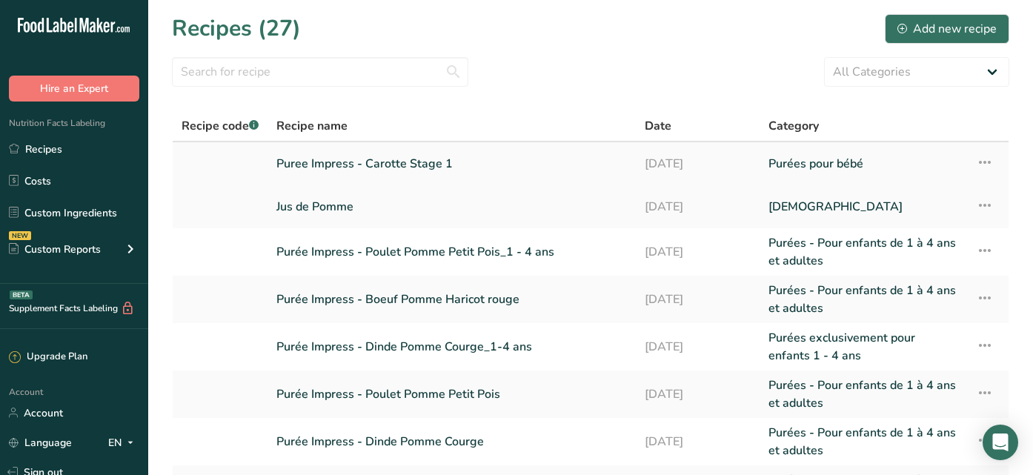
click at [221, 165] on link at bounding box center [219, 163] width 77 height 31
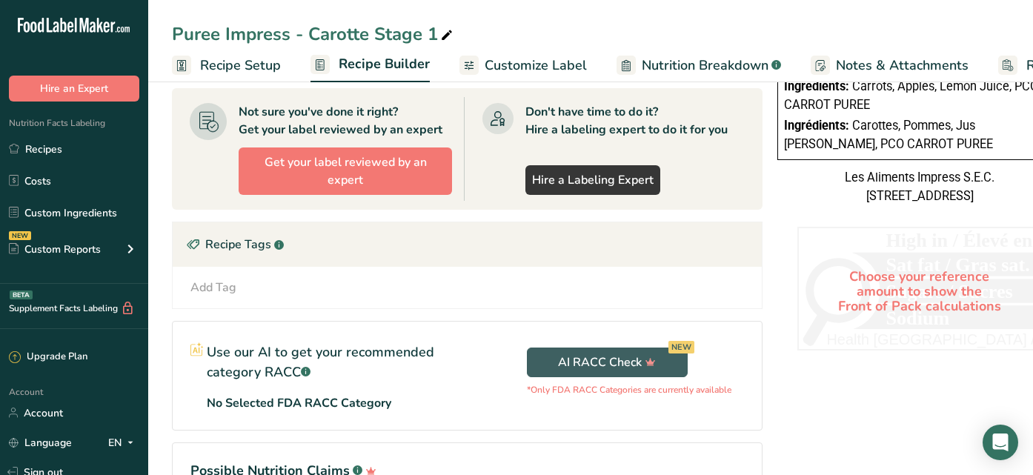
scroll to position [229, 0]
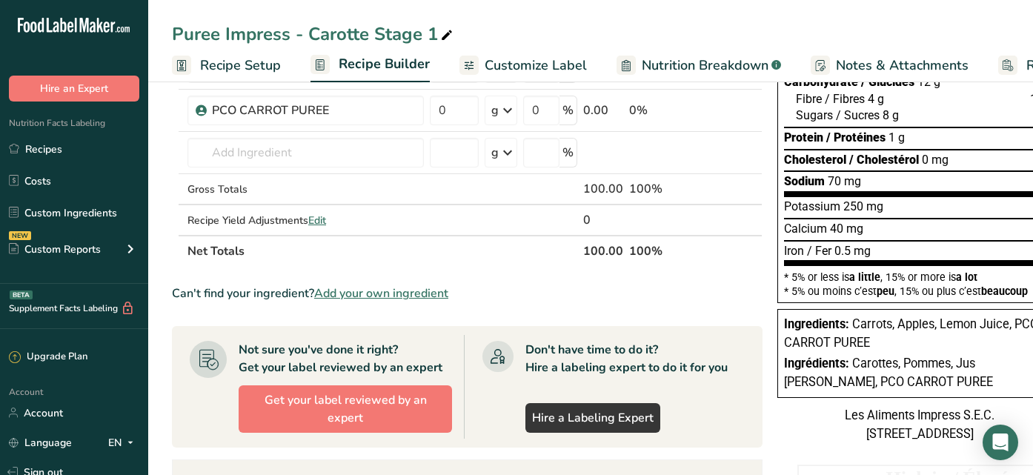
click at [653, 56] on span "Nutrition Breakdown" at bounding box center [705, 66] width 127 height 20
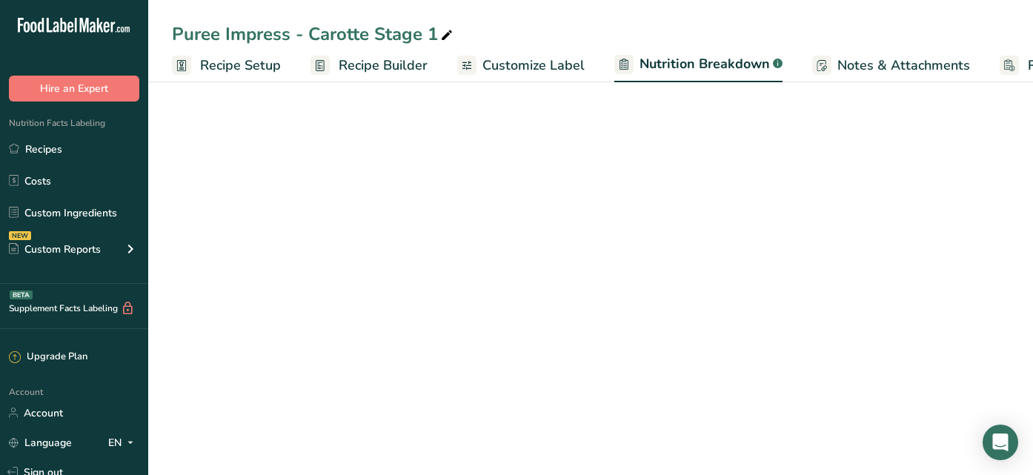
scroll to position [0, 108]
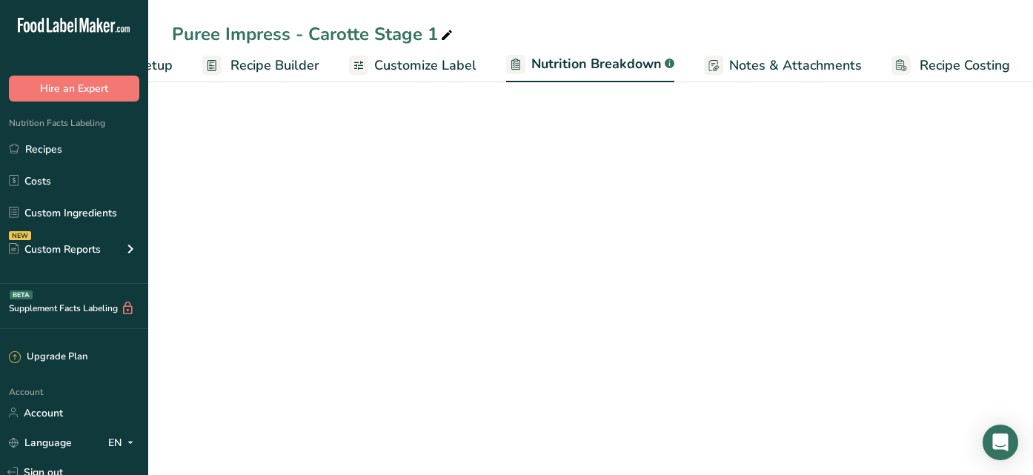
select select "Calories"
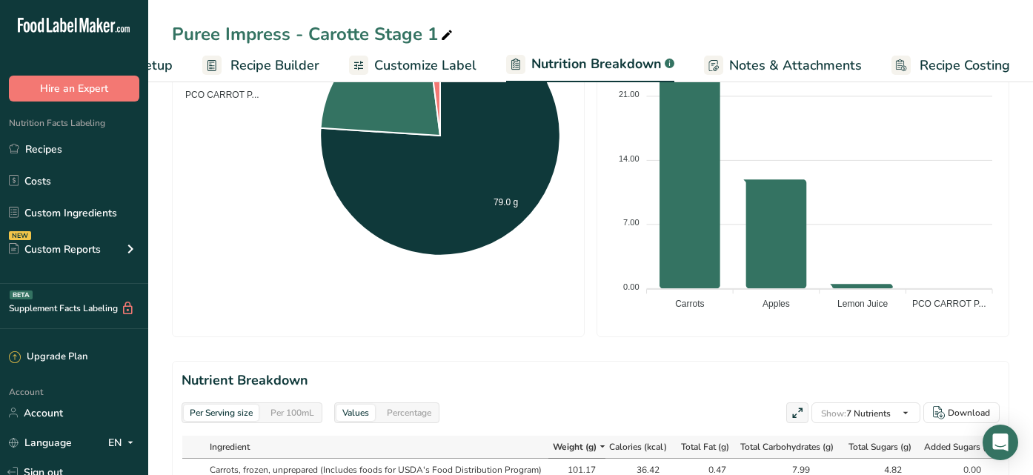
scroll to position [507, 0]
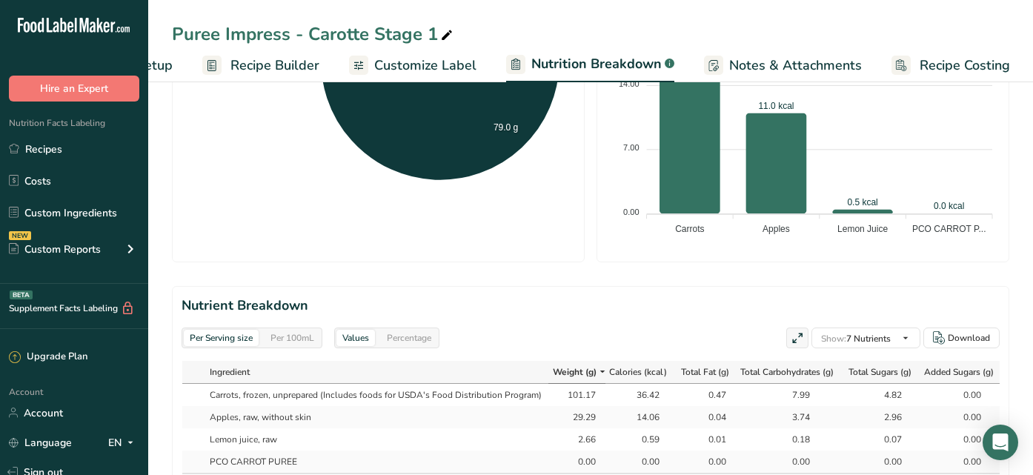
click at [164, 61] on span "Recipe Setup" at bounding box center [132, 66] width 81 height 20
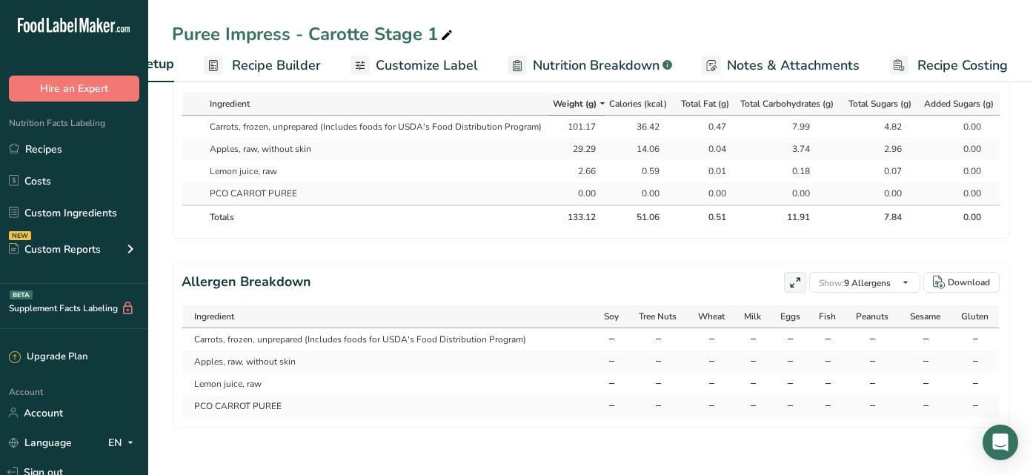
scroll to position [356, 0]
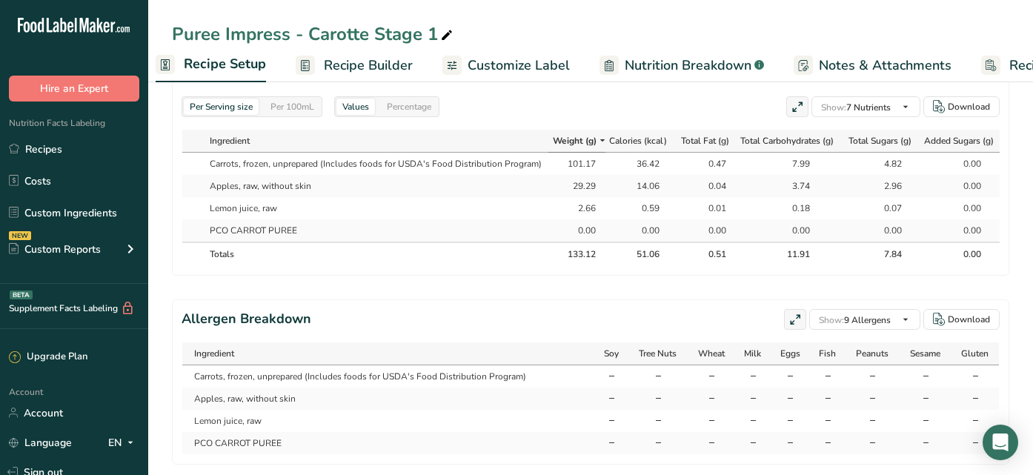
select select "17"
select select "22"
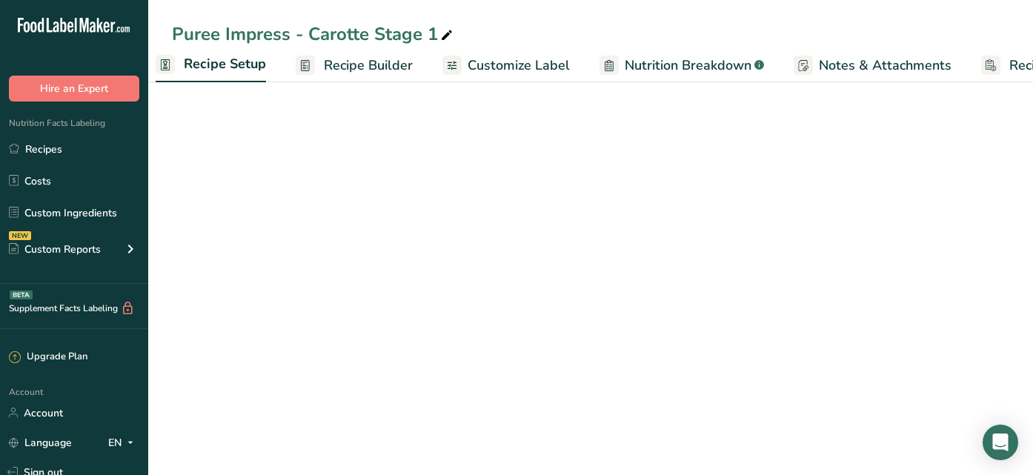
scroll to position [0, 0]
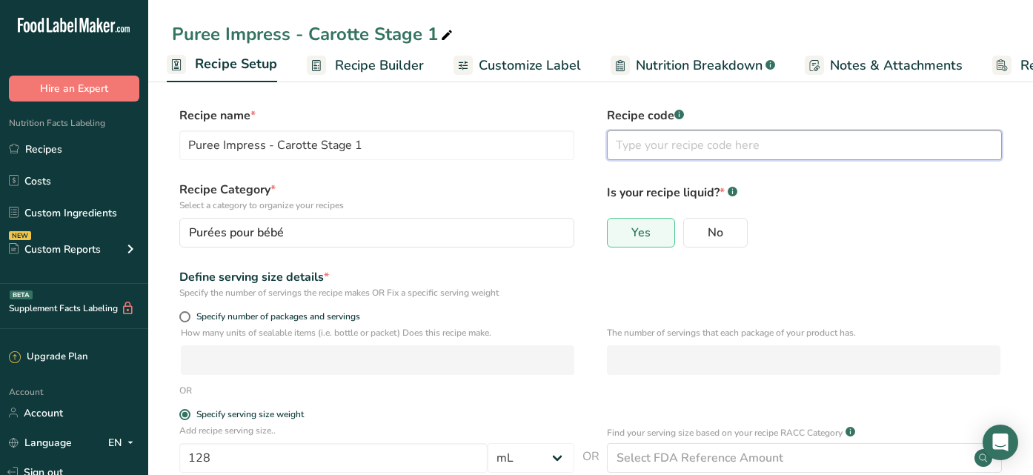
click at [707, 139] on input "text" at bounding box center [804, 145] width 395 height 30
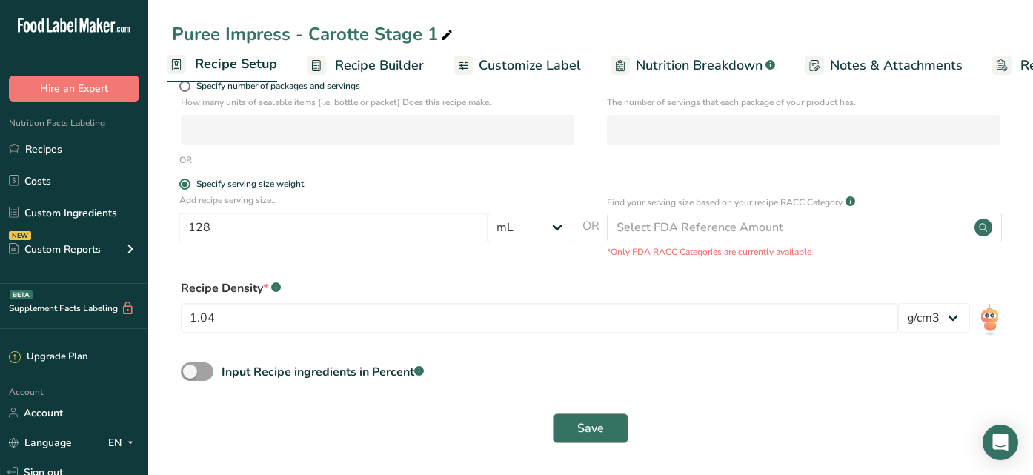
type input "CI9023"
click at [592, 433] on span "Save" at bounding box center [590, 428] width 27 height 18
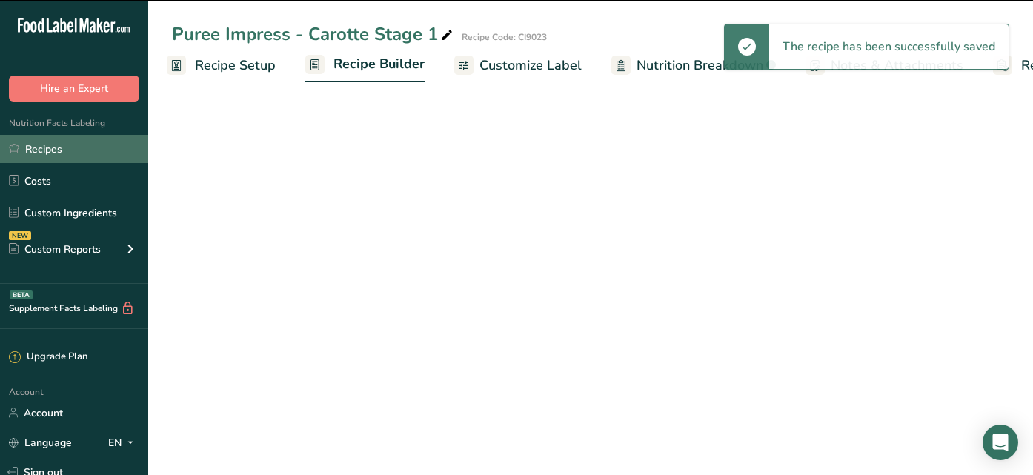
click at [99, 148] on link "Recipes" at bounding box center [74, 149] width 148 height 28
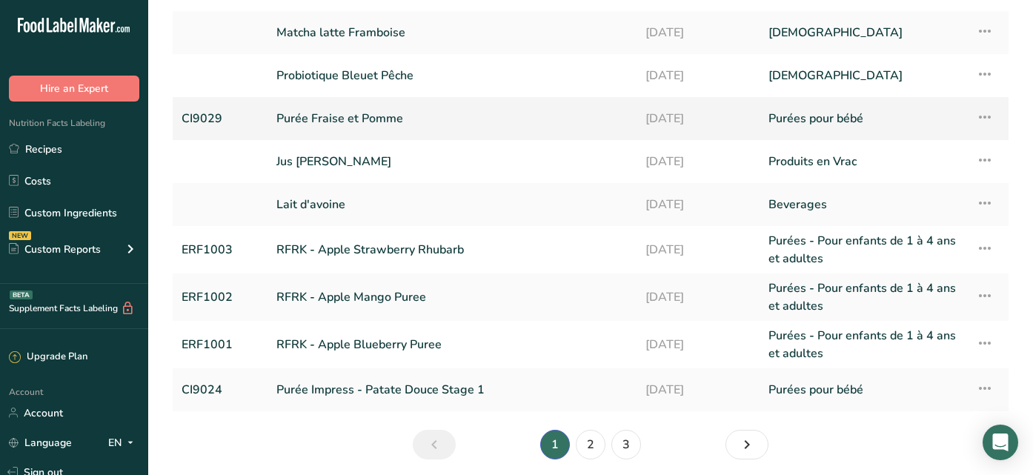
click at [259, 113] on link "CI9029" at bounding box center [219, 118] width 77 height 31
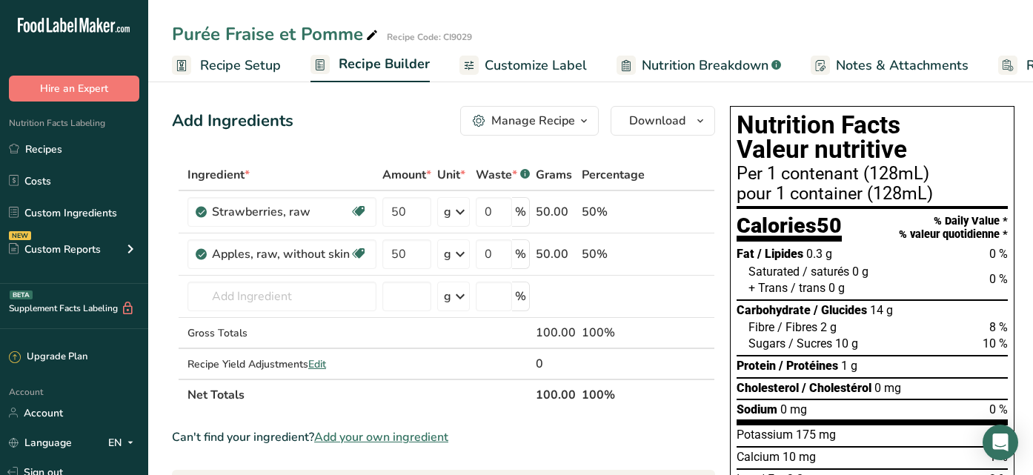
click at [467, 73] on icon at bounding box center [469, 65] width 12 height 19
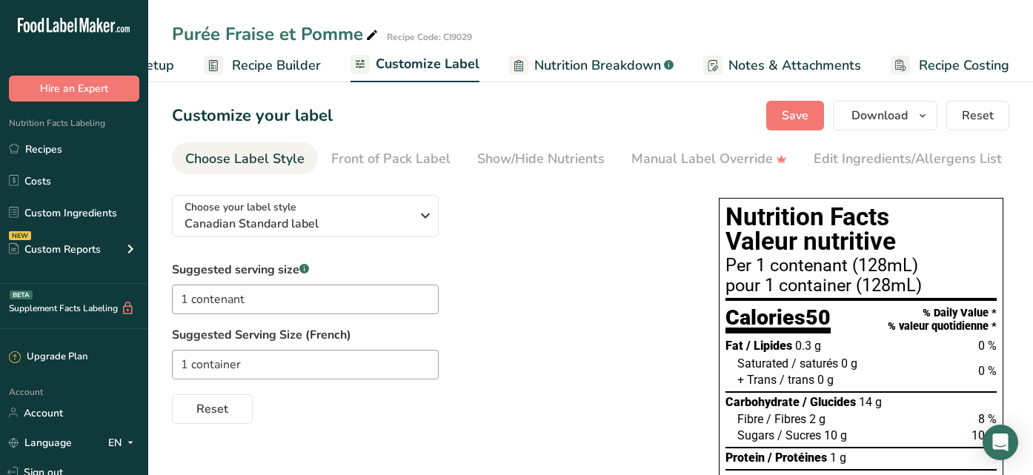
click at [537, 64] on span "Nutrition Breakdown" at bounding box center [597, 66] width 127 height 20
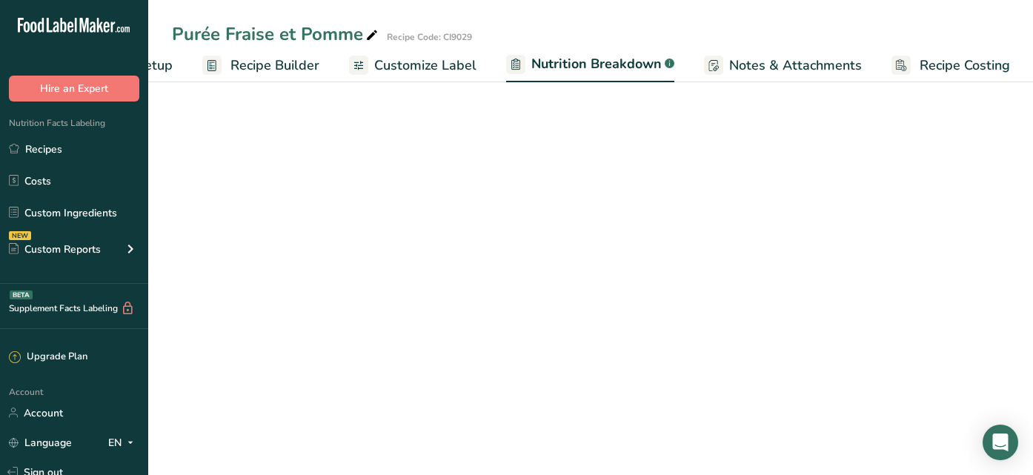
select select "Calories"
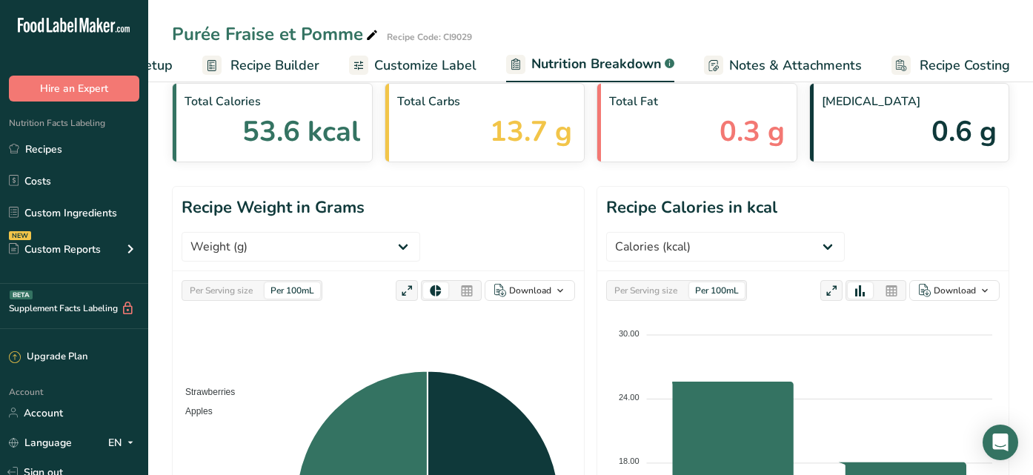
click at [434, 57] on span "Customize Label" at bounding box center [425, 66] width 102 height 20
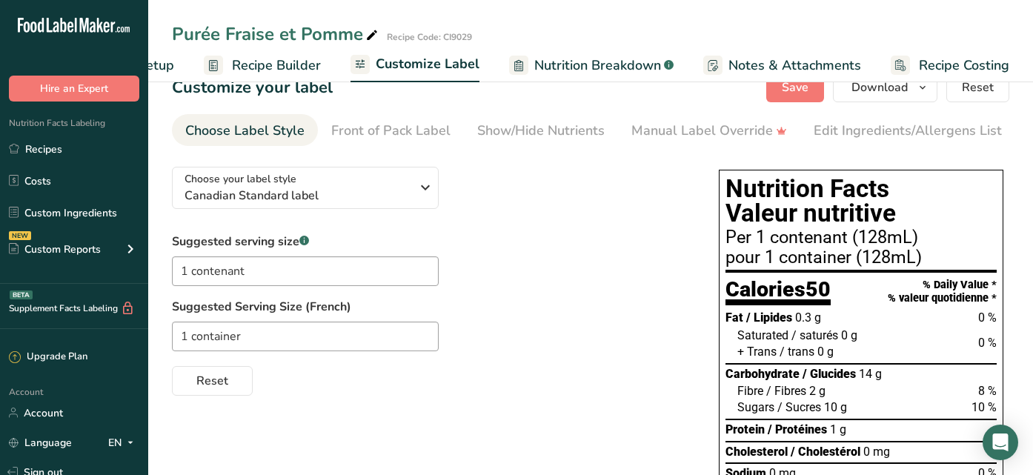
click at [602, 67] on span "Nutrition Breakdown" at bounding box center [597, 66] width 127 height 20
select select "Calories"
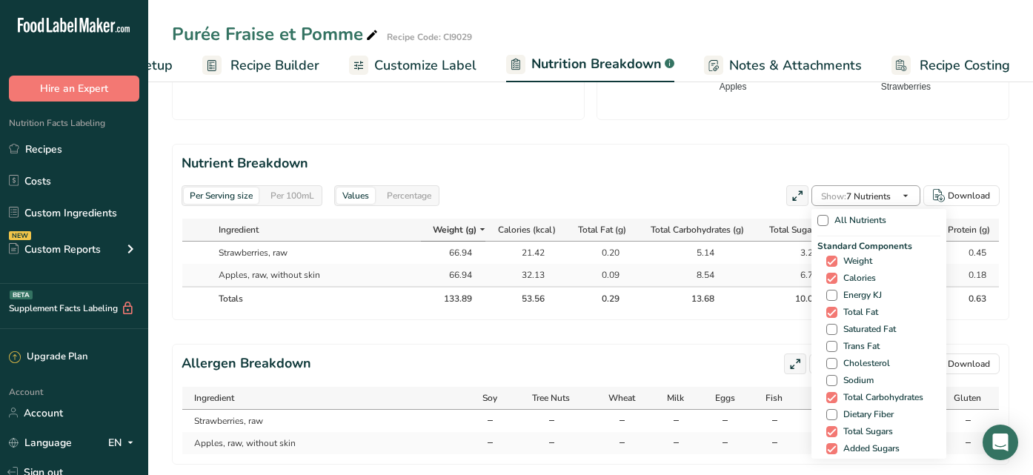
click at [879, 187] on span "Show: 7 Nutrients" at bounding box center [856, 196] width 70 height 18
click at [813, 209] on div "All Nutrients Standard Components Weight Calories Energy KJ Total Fat Saturated…" at bounding box center [878, 334] width 135 height 250
click at [817, 215] on span at bounding box center [822, 220] width 11 height 11
click at [817, 216] on input "All Nutrients" at bounding box center [822, 221] width 10 height 10
checkbox input "true"
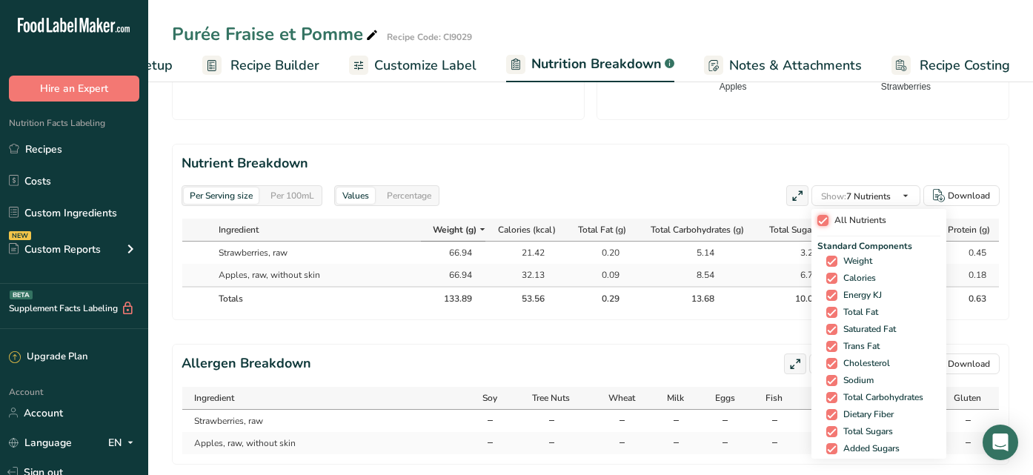
checkbox input "true"
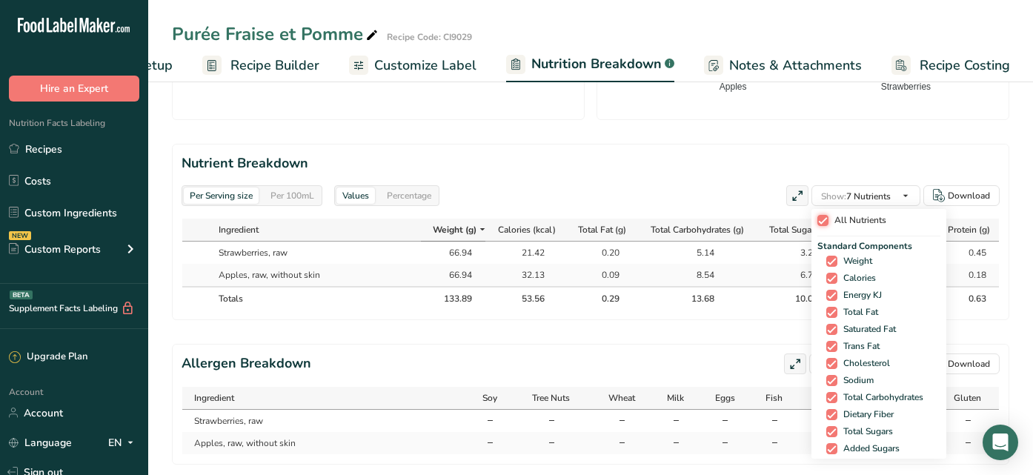
checkbox input "true"
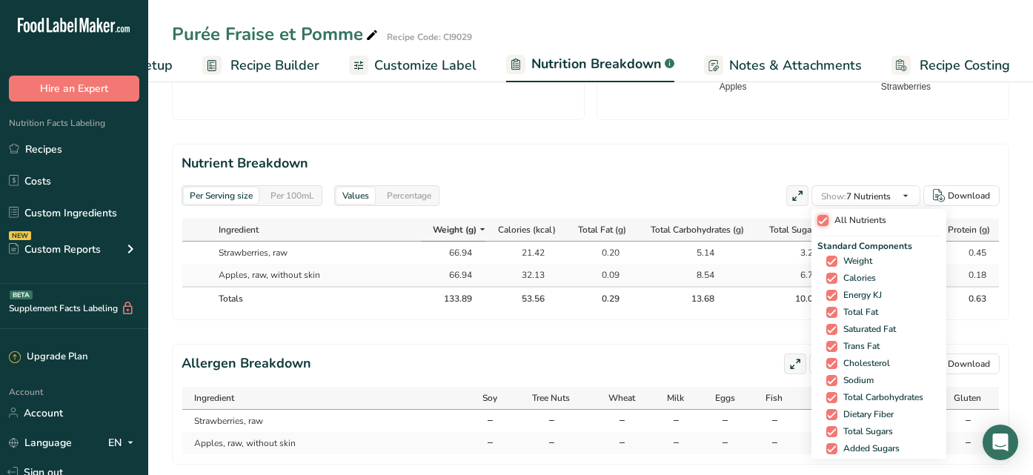
checkbox input "true"
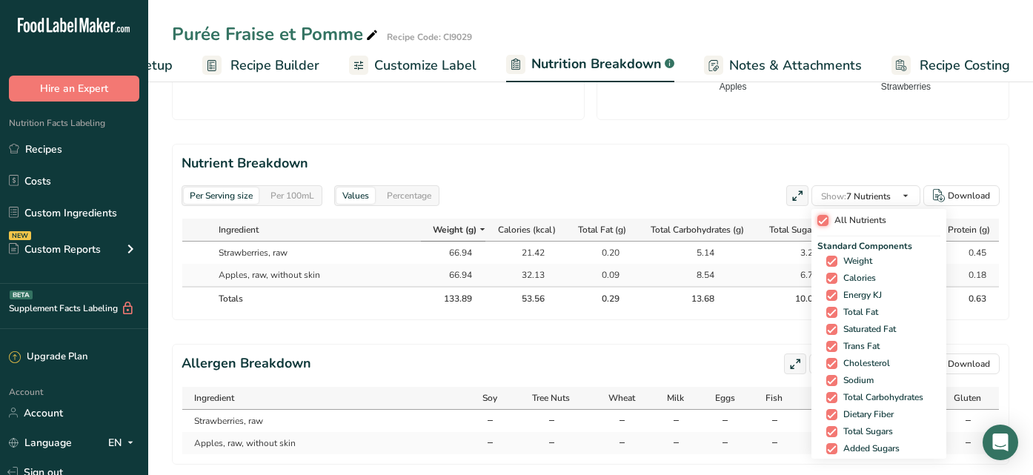
checkbox input "true"
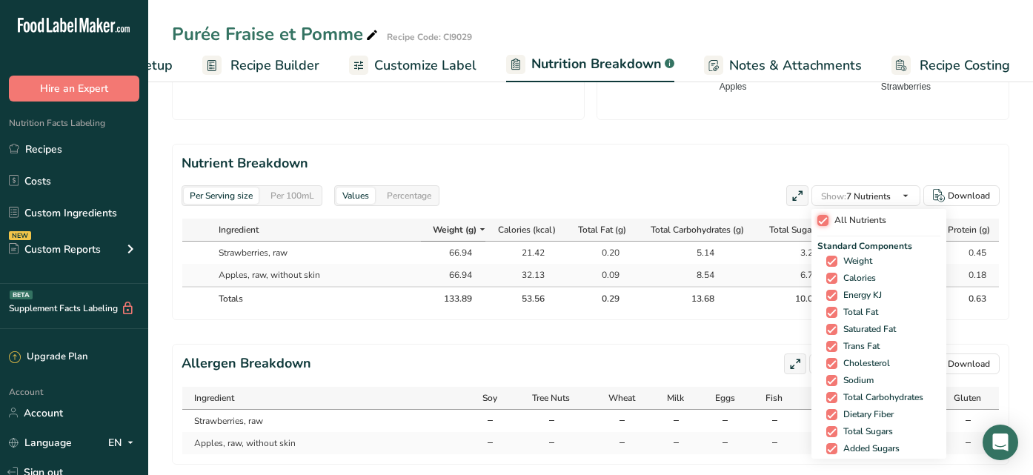
checkbox input "true"
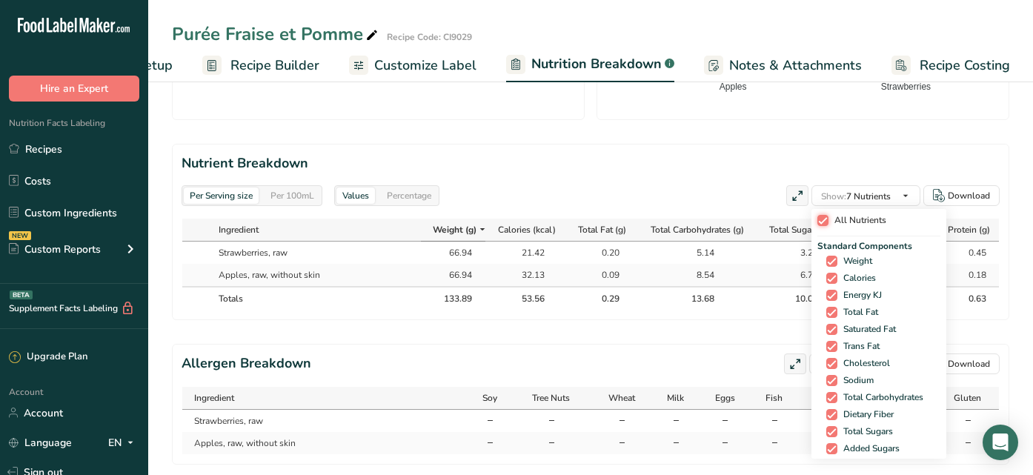
checkbox input "true"
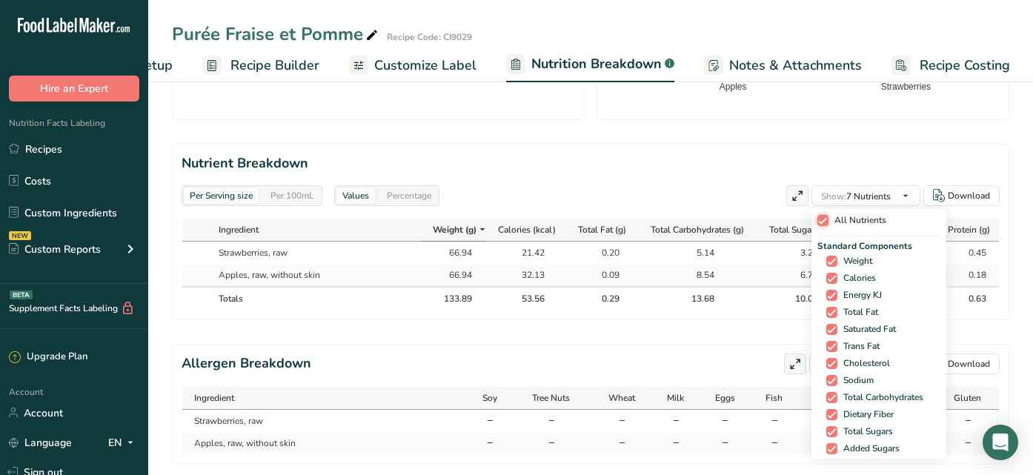
checkbox input "true"
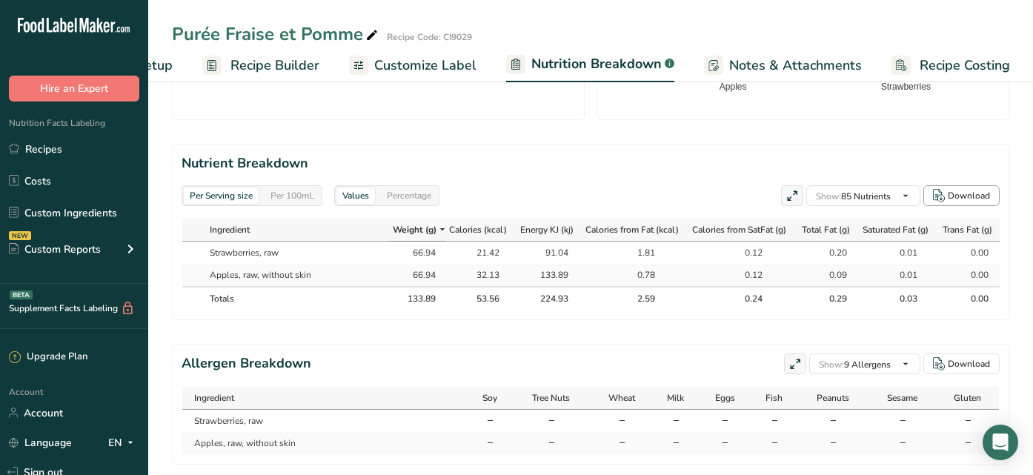
click at [938, 189] on icon "button" at bounding box center [939, 195] width 12 height 13
